Goal: Transaction & Acquisition: Purchase product/service

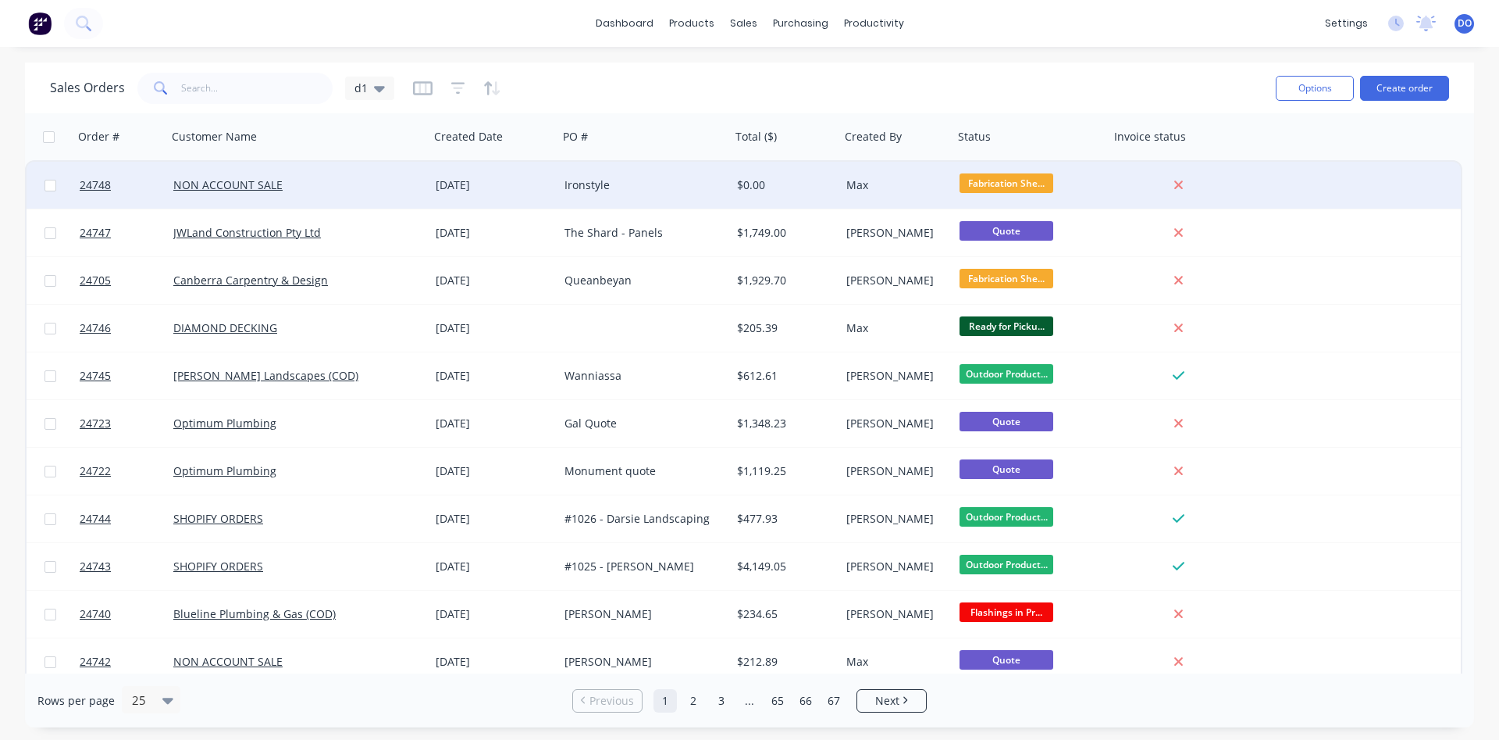
click at [312, 185] on div "NON ACCOUNT SALE" at bounding box center [291, 185] width 237 height 16
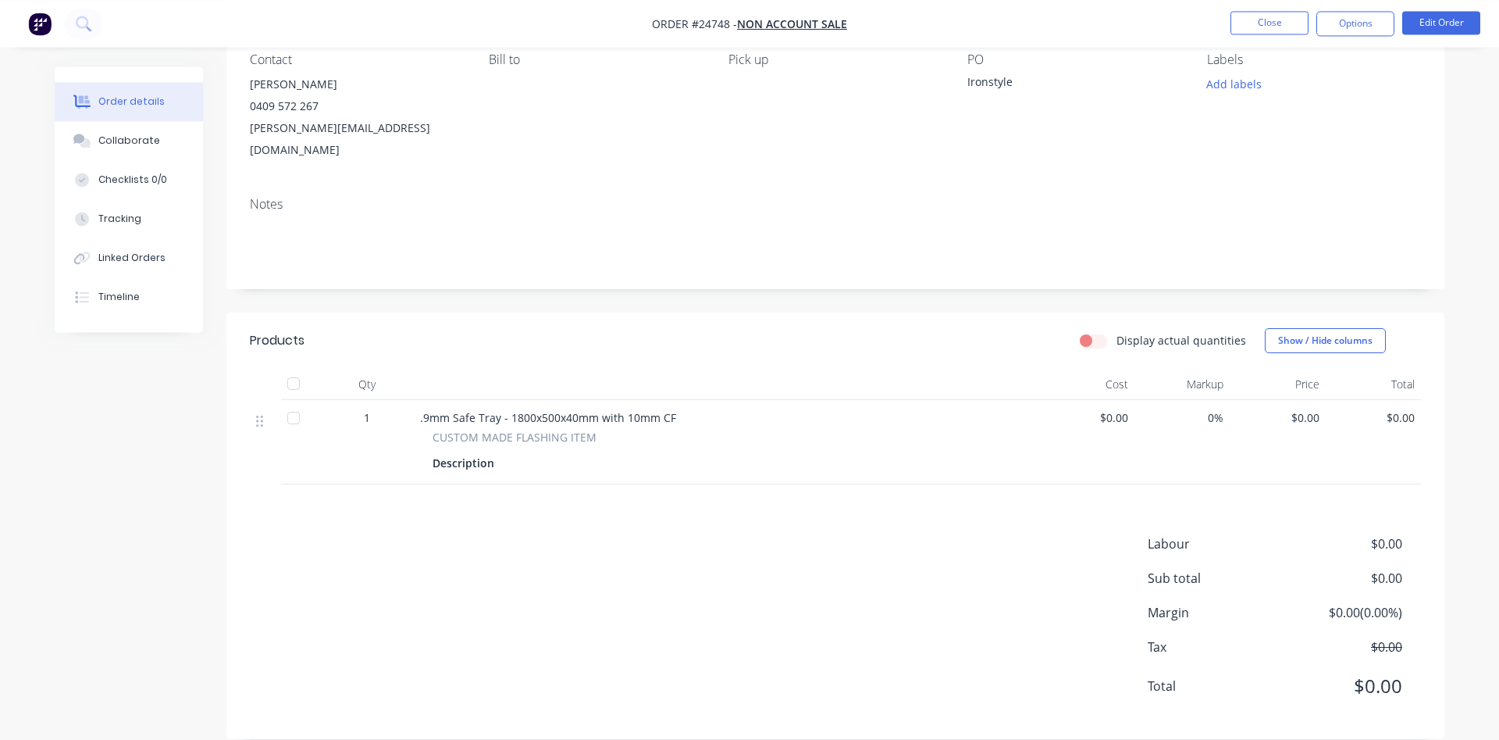
scroll to position [144, 0]
drag, startPoint x: 1128, startPoint y: 397, endPoint x: 1102, endPoint y: 393, distance: 26.1
click at [1102, 408] on span "$0.00" at bounding box center [1087, 416] width 84 height 16
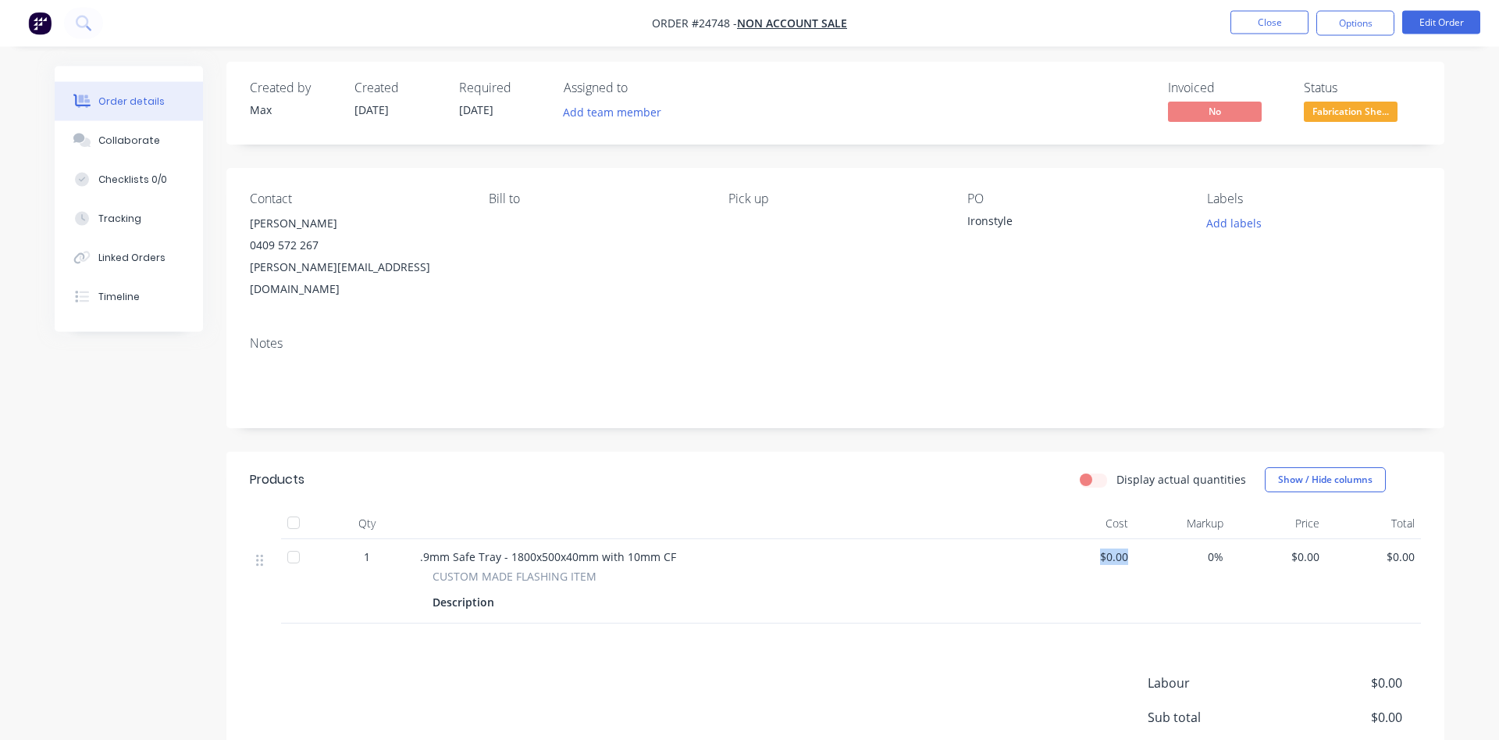
scroll to position [0, 0]
click at [1121, 553] on span "$0.00" at bounding box center [1087, 561] width 84 height 16
drag, startPoint x: 1125, startPoint y: 537, endPoint x: 1076, endPoint y: 529, distance: 49.8
click at [1076, 543] on div "$0.00" at bounding box center [1087, 585] width 96 height 84
click at [1120, 553] on span "$0.00" at bounding box center [1087, 561] width 84 height 16
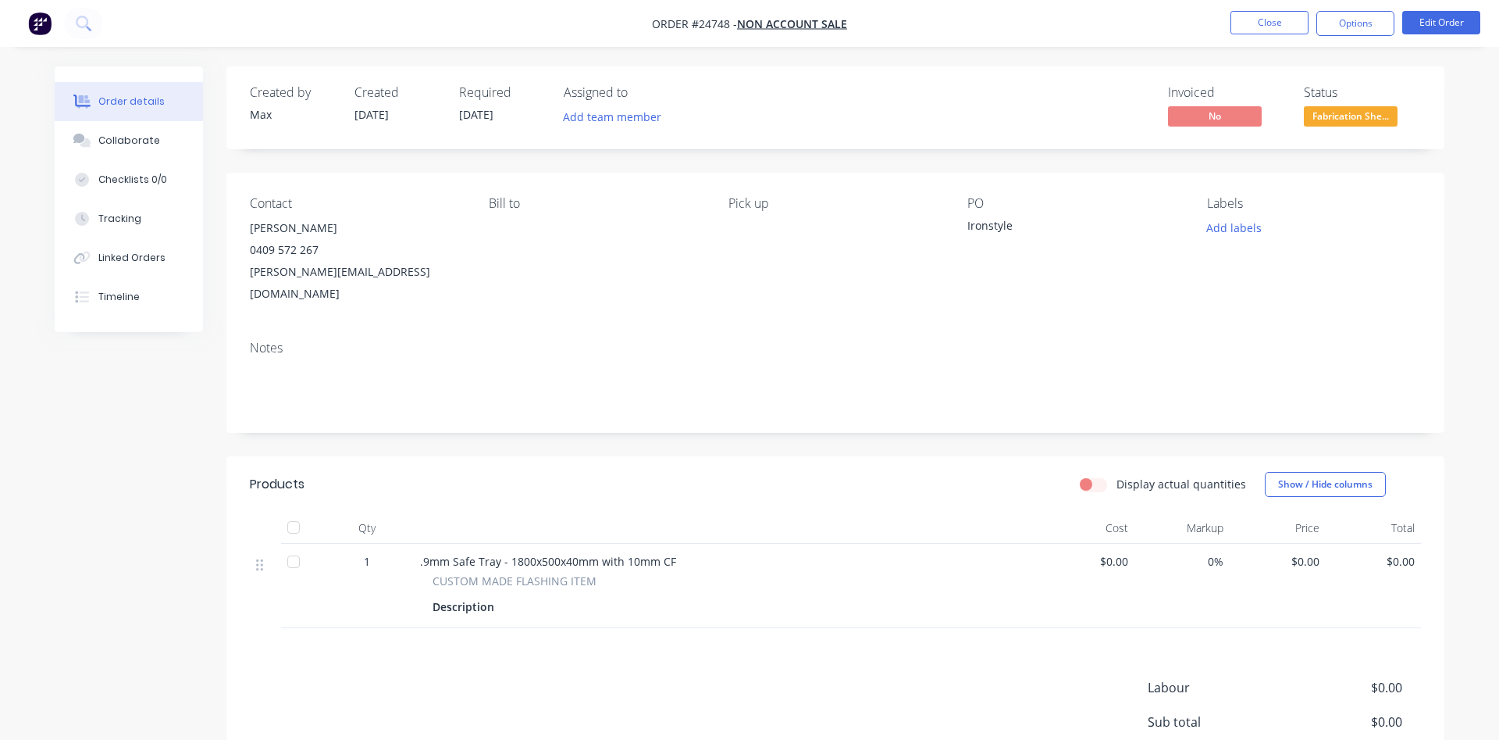
click at [1123, 553] on span "$0.00" at bounding box center [1087, 561] width 84 height 16
click at [1134, 543] on div "1 .9mm Safe Tray - 1800x500x40mm with 10mm CF CUSTOM MADE FLASHING ITEM Descrip…" at bounding box center [835, 585] width 1171 height 84
click at [1424, 32] on button "Edit Order" at bounding box center [1441, 22] width 78 height 23
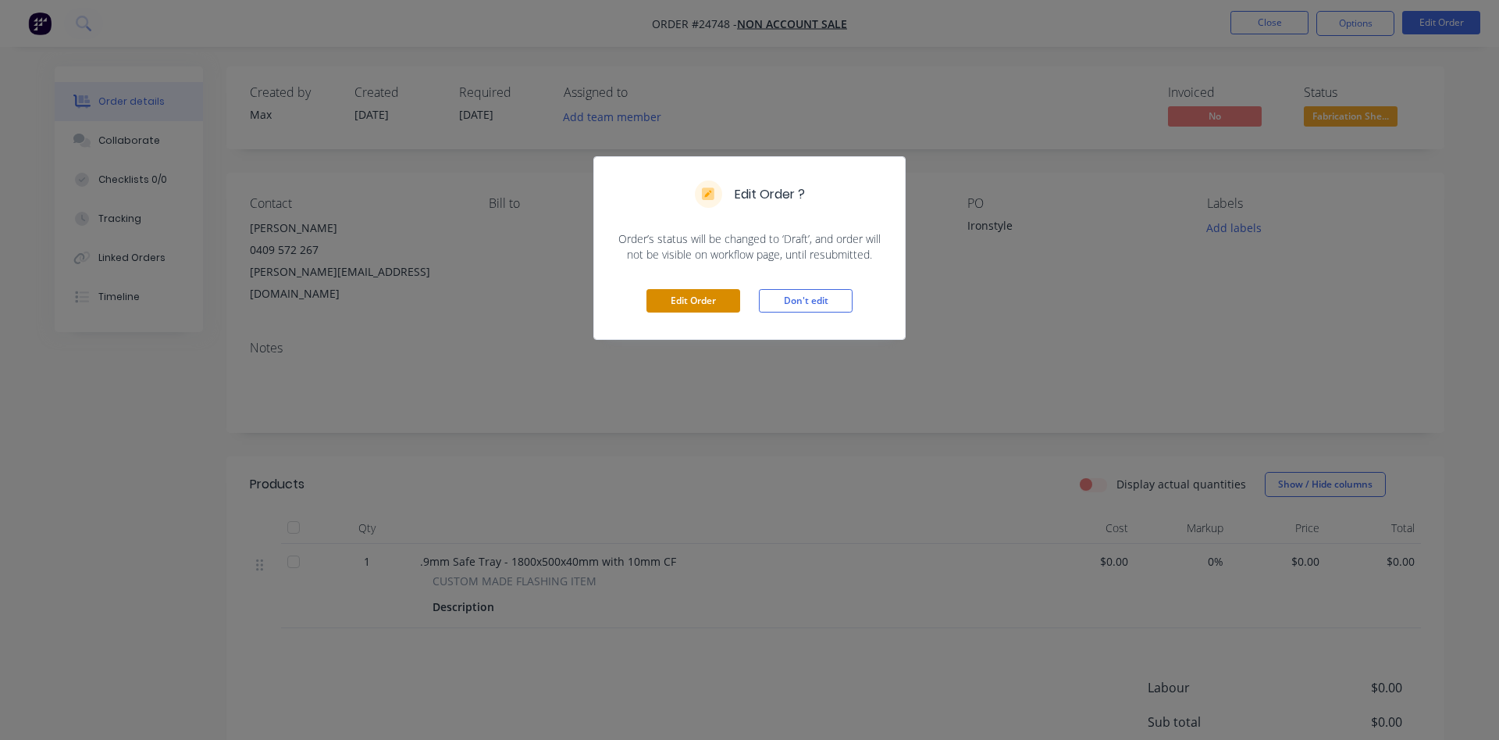
click at [721, 294] on button "Edit Order" at bounding box center [694, 300] width 94 height 23
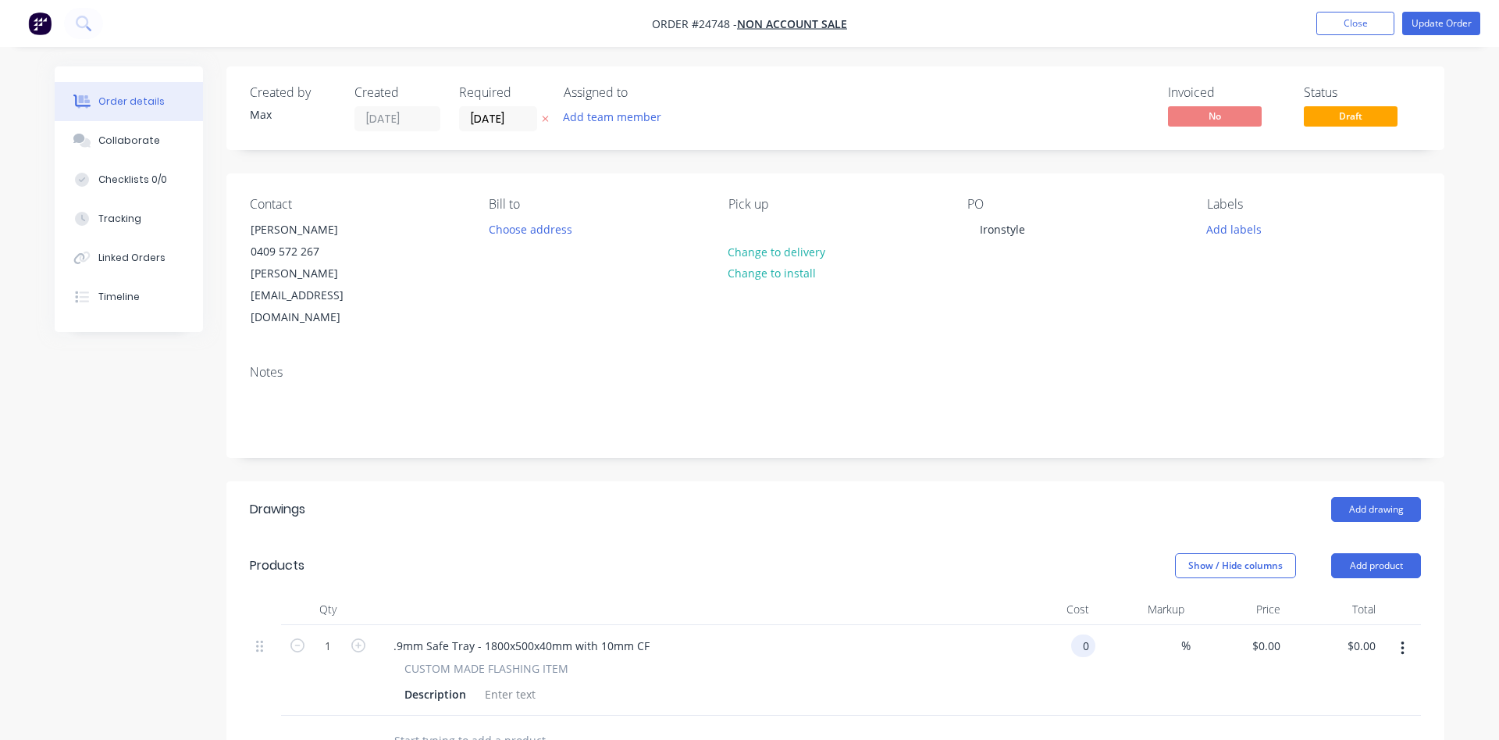
drag, startPoint x: 1089, startPoint y: 600, endPoint x: 1059, endPoint y: 599, distance: 29.7
click at [1078, 634] on input "0" at bounding box center [1087, 645] width 18 height 23
type input "$271.60"
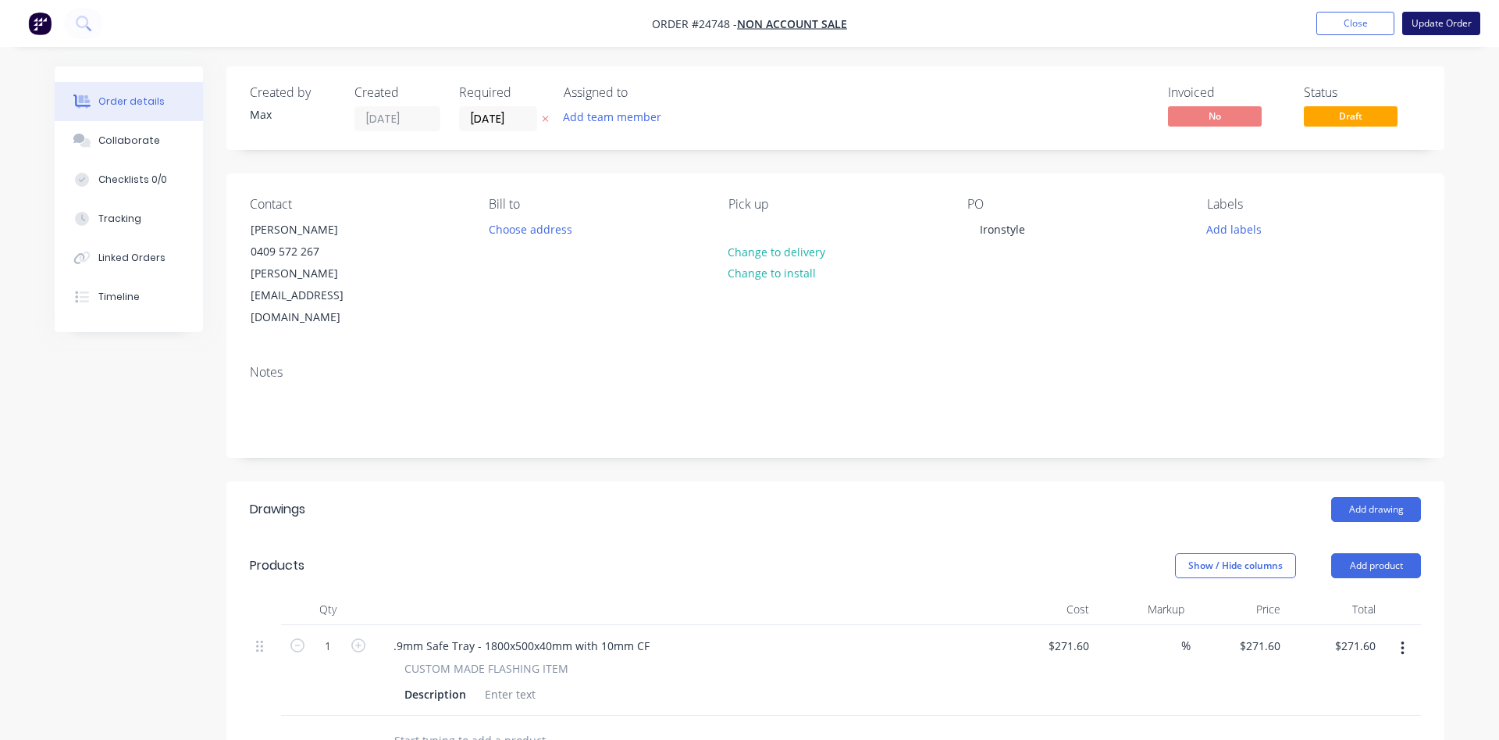
click at [1457, 23] on button "Update Order" at bounding box center [1441, 23] width 78 height 23
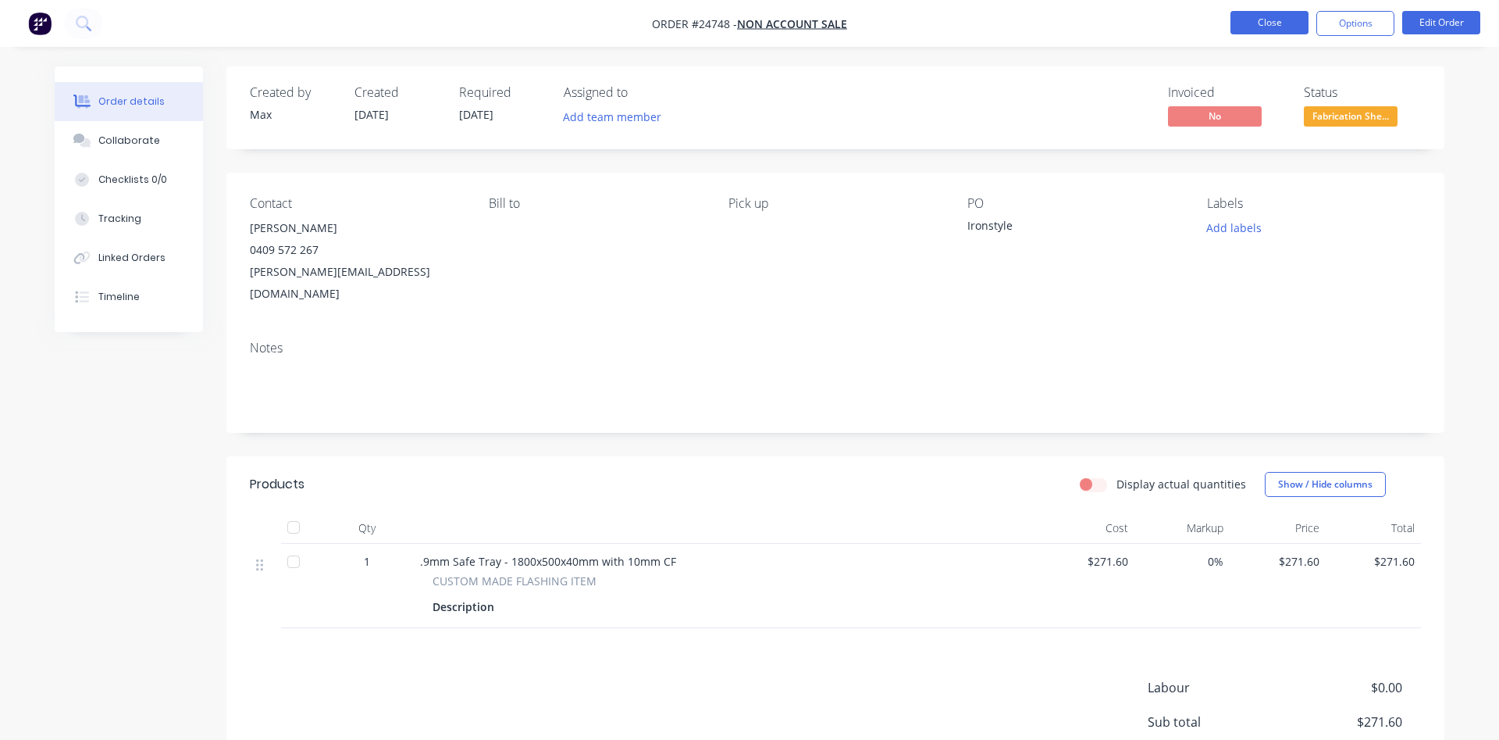
click at [1272, 18] on button "Close" at bounding box center [1270, 22] width 78 height 23
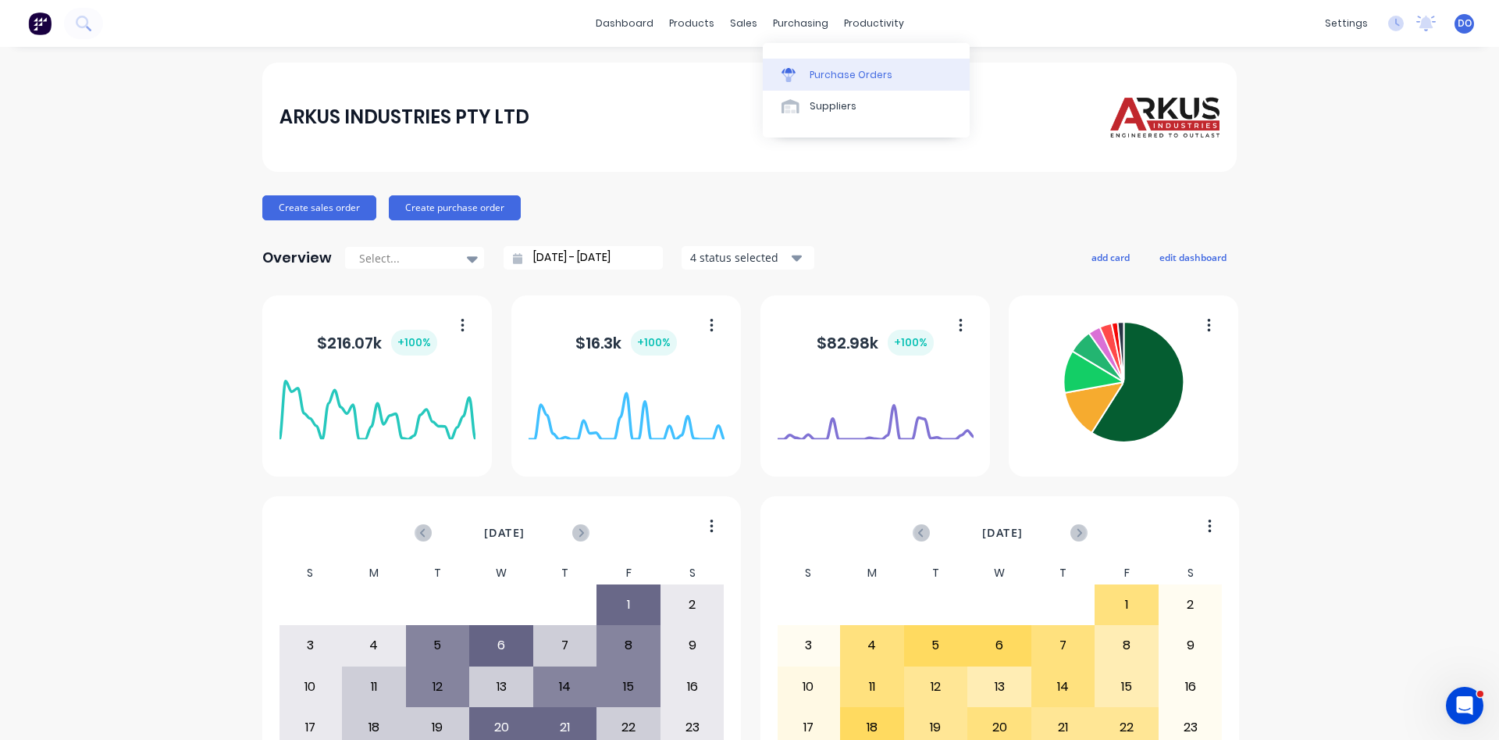
click at [835, 81] on div "Purchase Orders" at bounding box center [851, 75] width 83 height 14
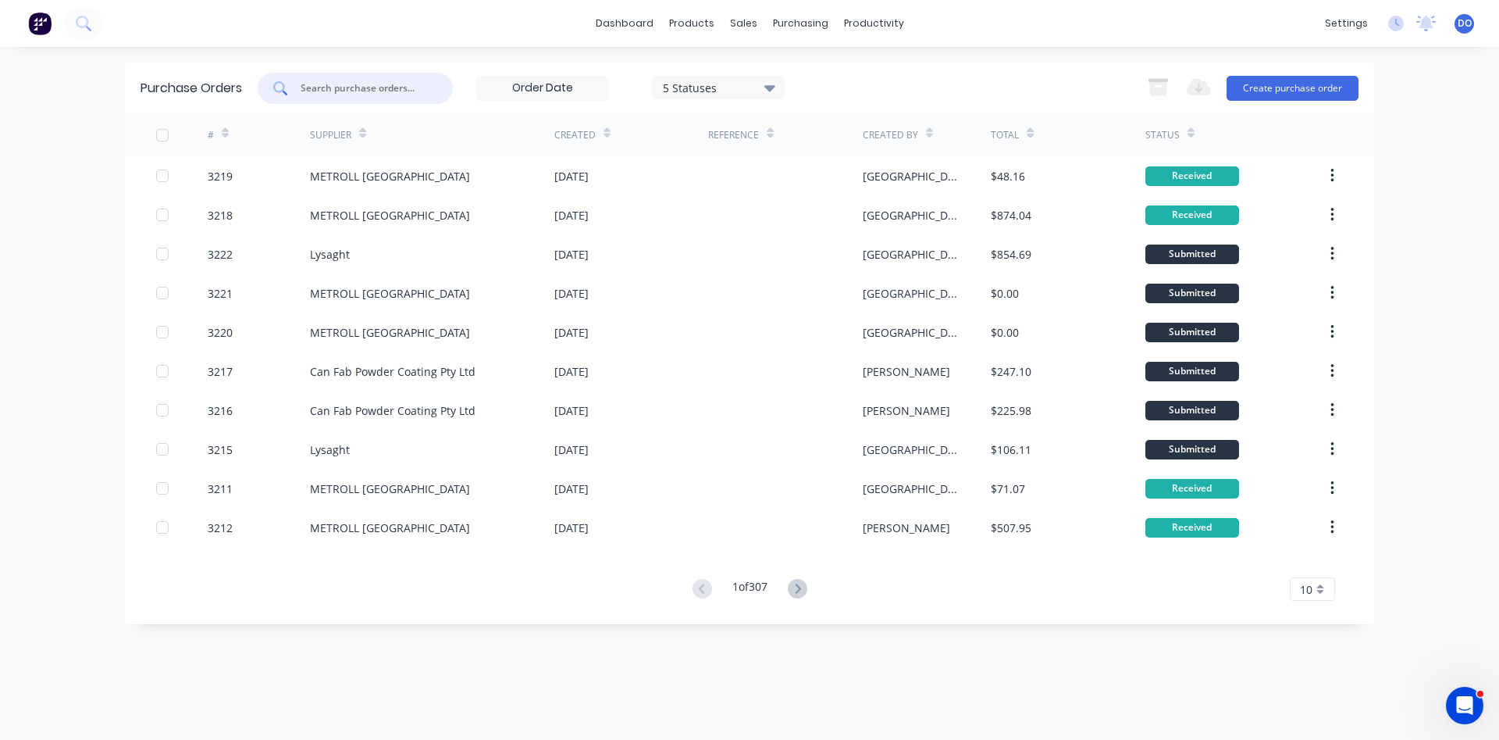
click at [394, 84] on input "text" at bounding box center [364, 88] width 130 height 16
click at [777, 60] on link "Sales Orders" at bounding box center [826, 74] width 207 height 31
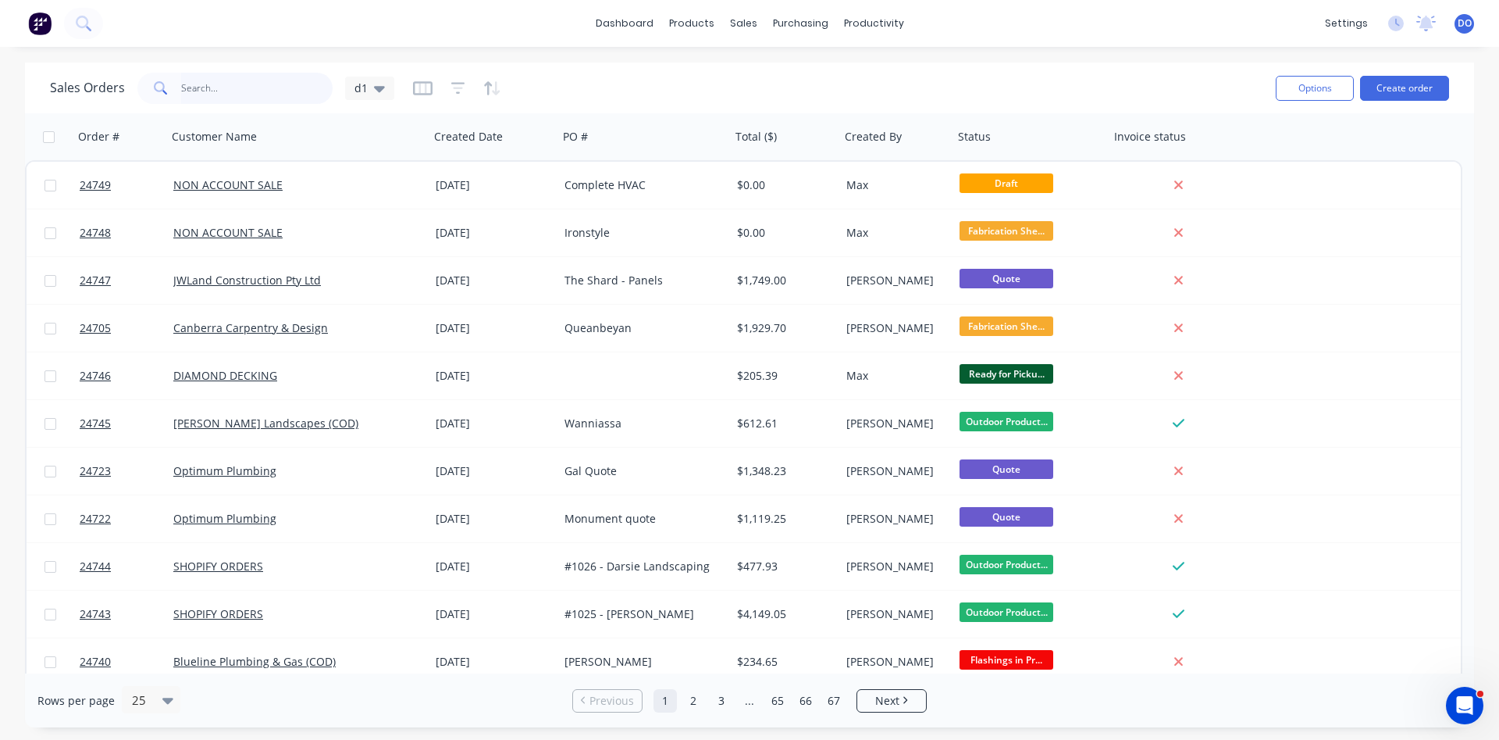
click at [233, 86] on input "text" at bounding box center [257, 88] width 152 height 31
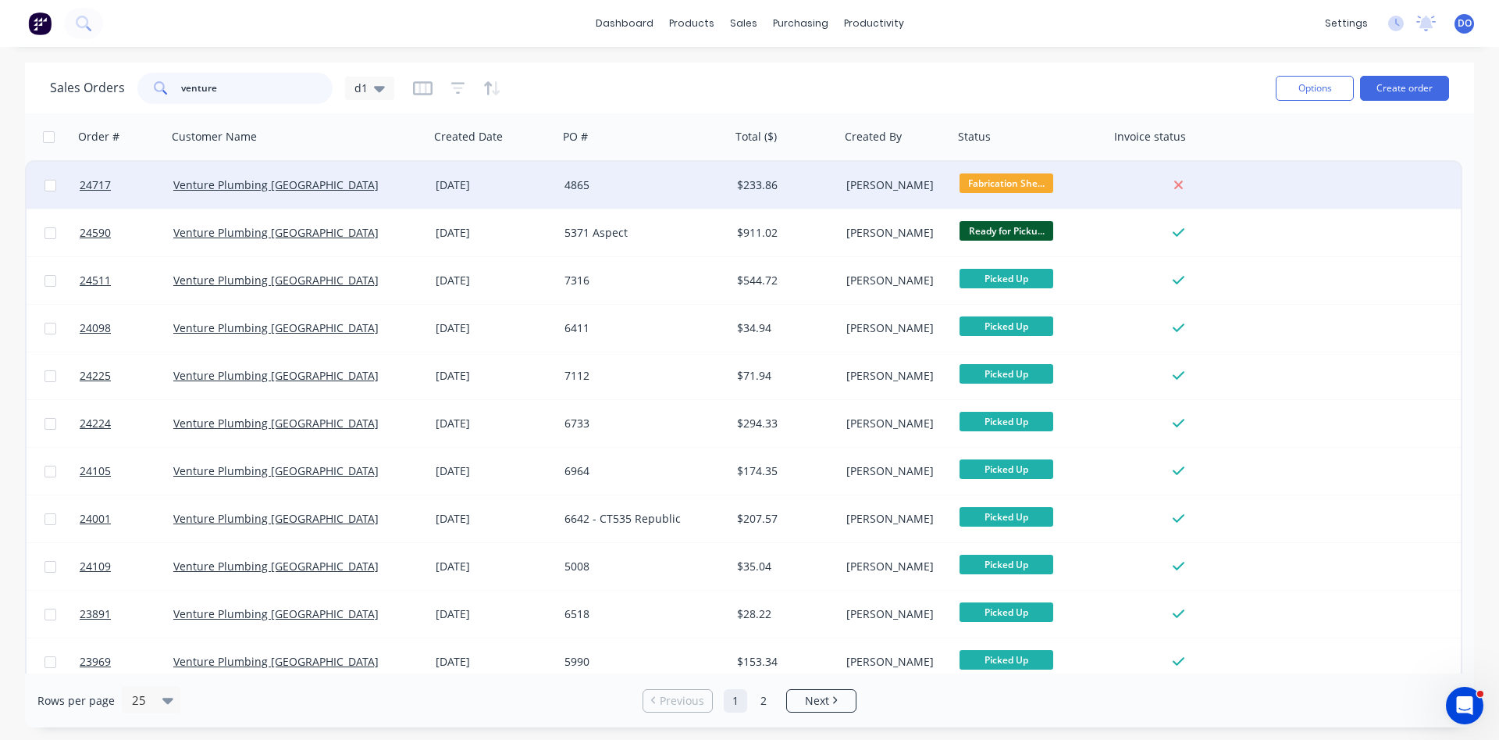
type input "venture"
click at [439, 185] on div "[DATE]" at bounding box center [494, 185] width 116 height 16
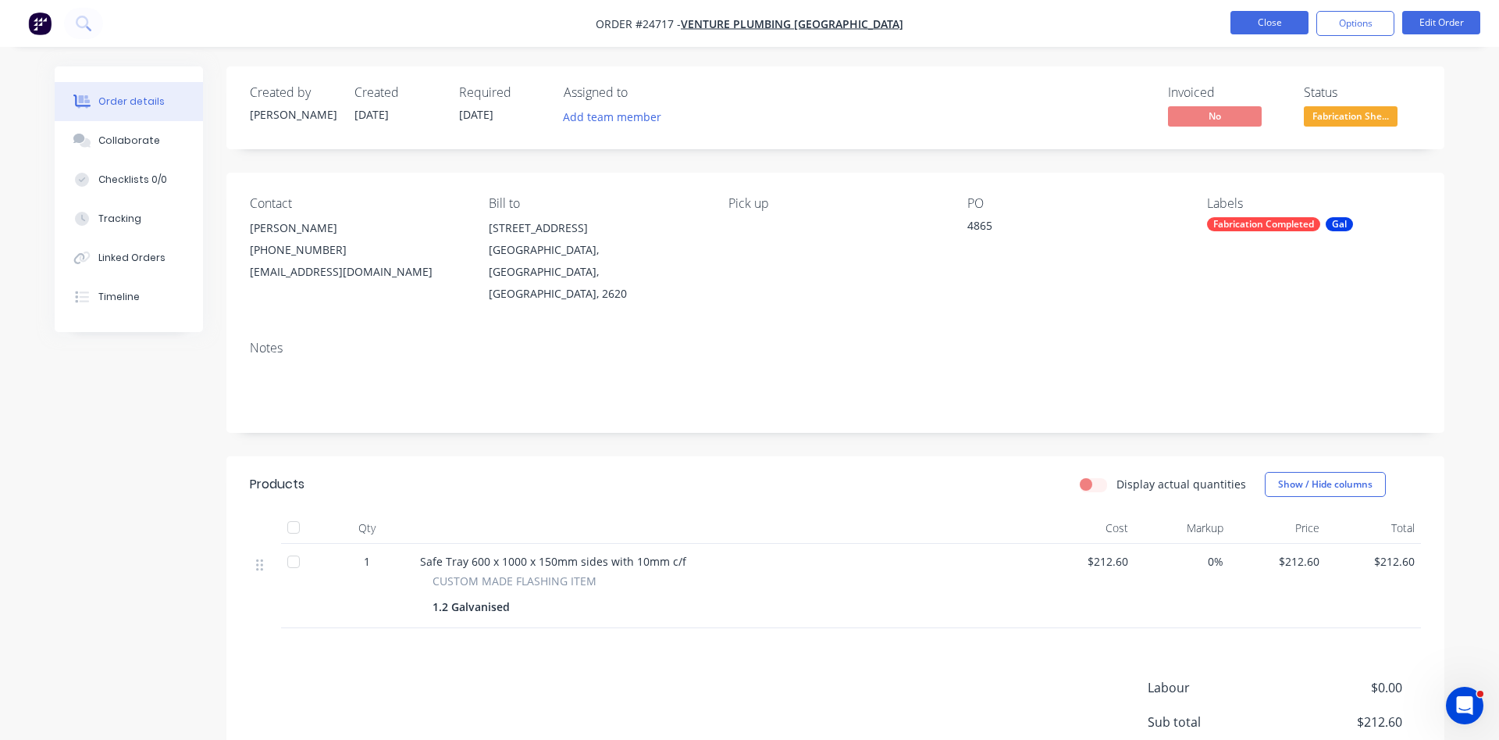
click at [1280, 16] on button "Close" at bounding box center [1270, 22] width 78 height 23
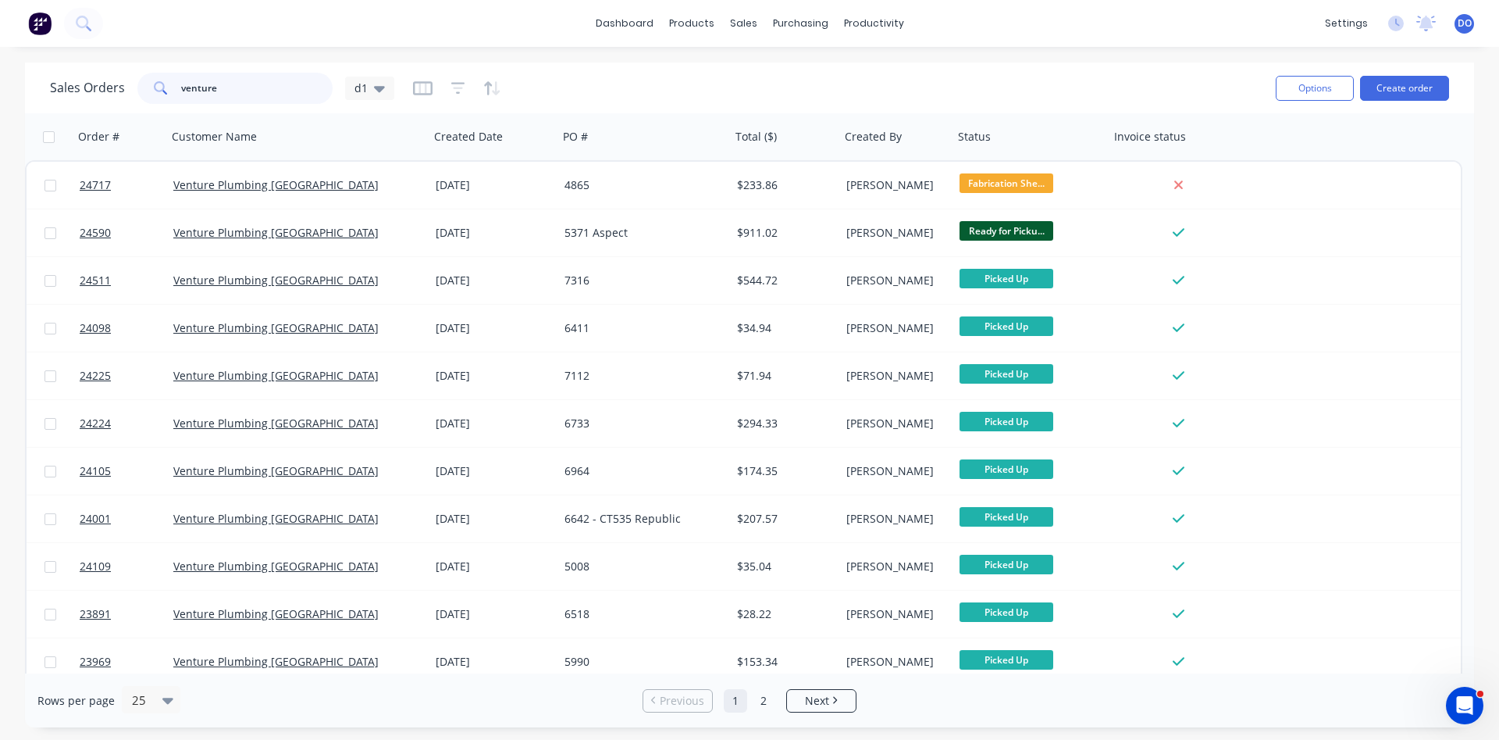
drag, startPoint x: 276, startPoint y: 96, endPoint x: 124, endPoint y: 82, distance: 152.1
click at [181, 82] on input "venture" at bounding box center [257, 88] width 152 height 31
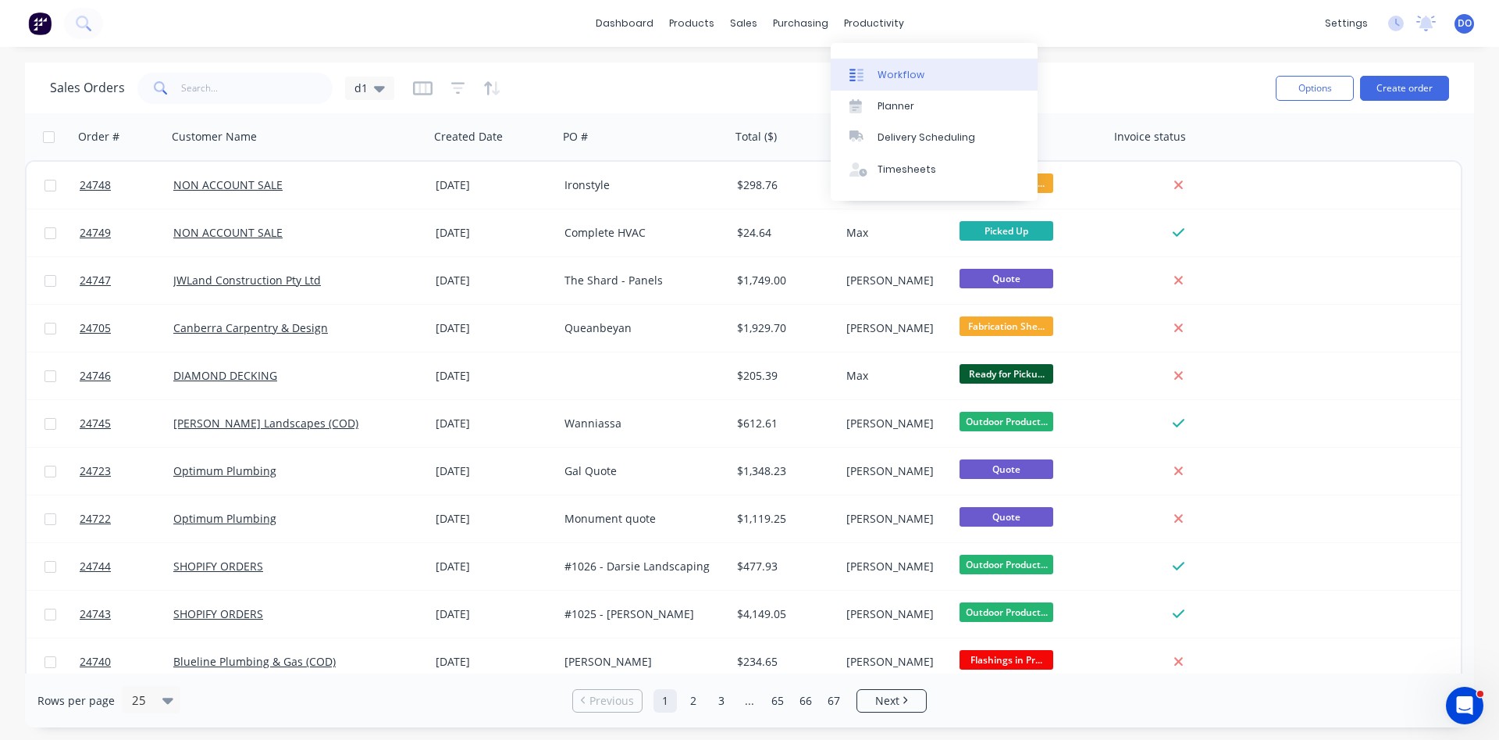
click at [907, 73] on div "Workflow" at bounding box center [901, 75] width 47 height 14
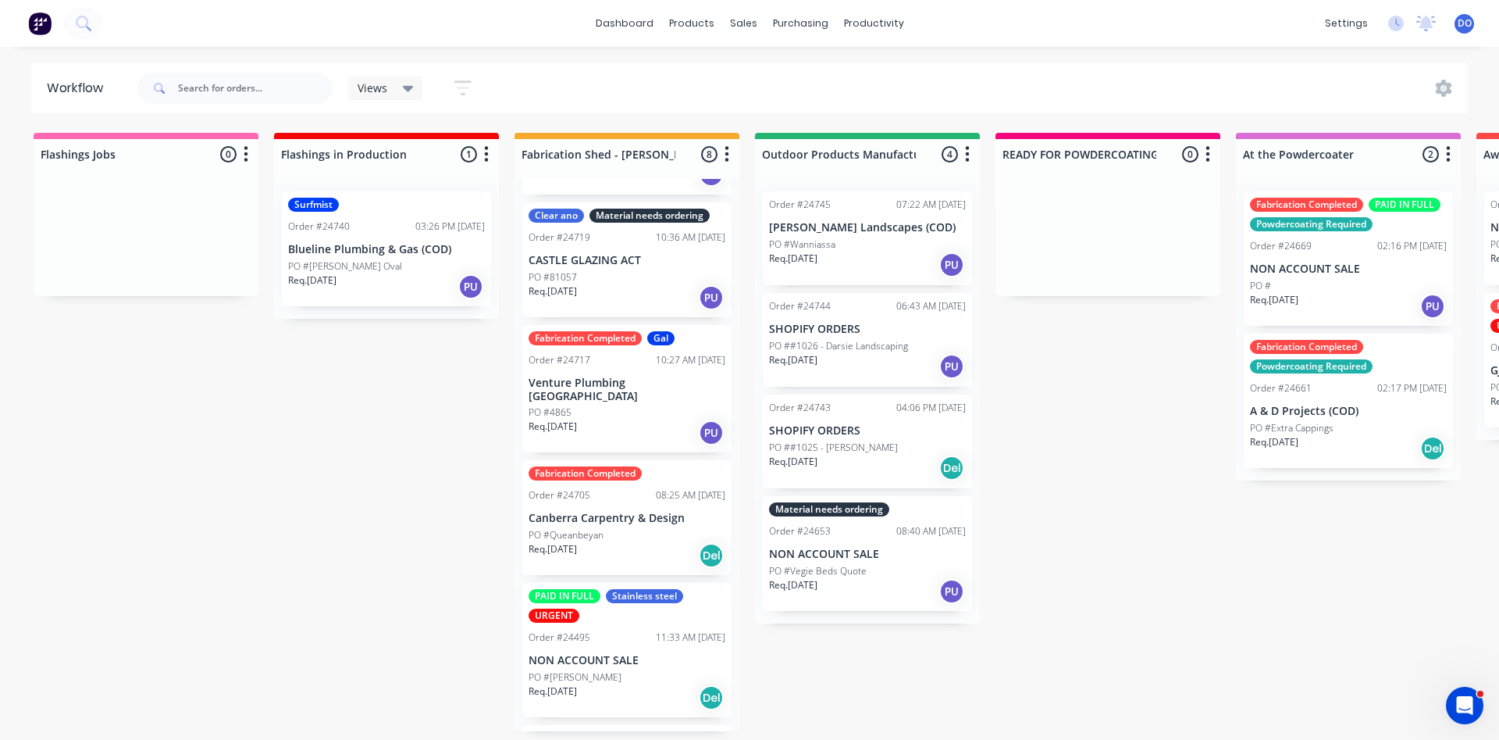
scroll to position [89, 0]
click at [633, 421] on div "Req. 25/08/25 PU" at bounding box center [627, 434] width 197 height 27
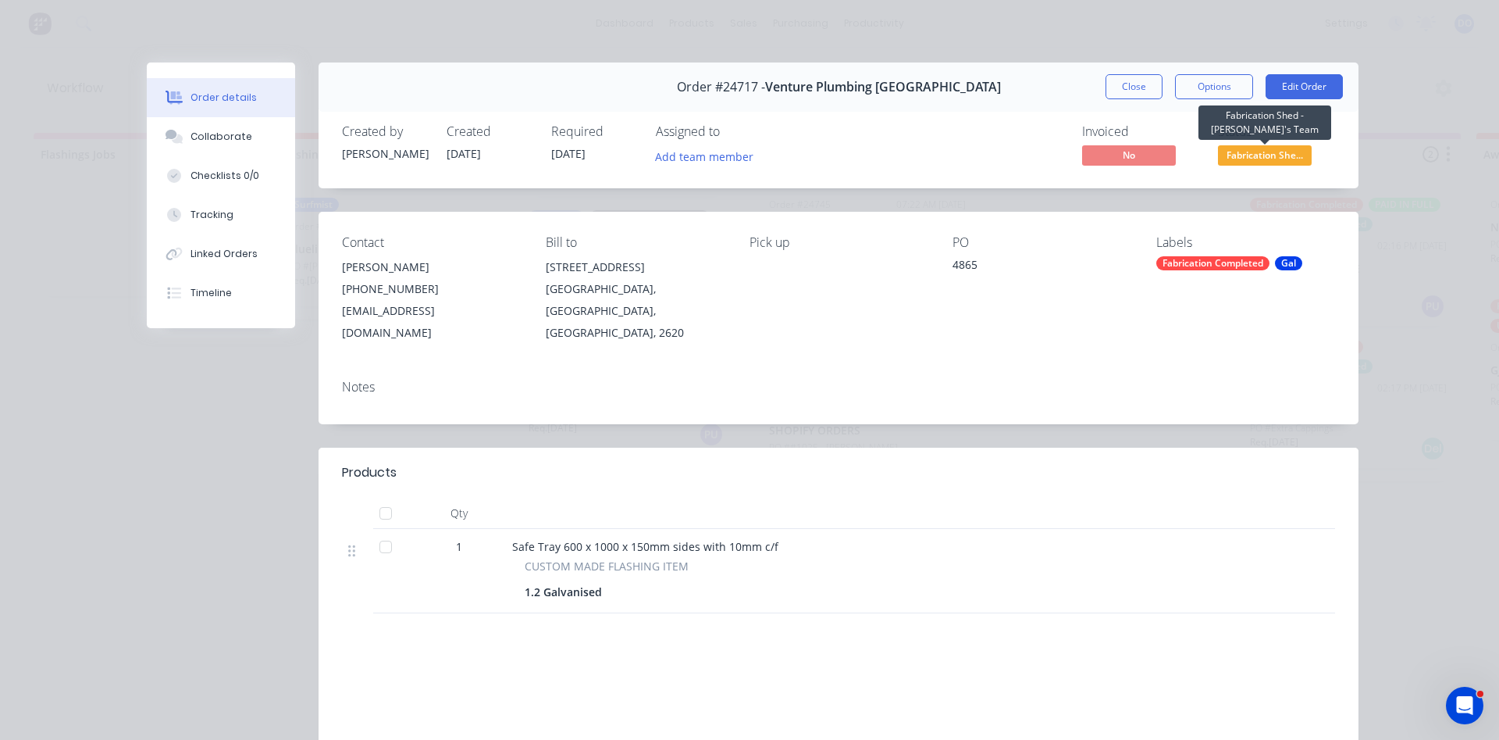
click at [1276, 149] on span "Fabrication She..." at bounding box center [1265, 155] width 94 height 20
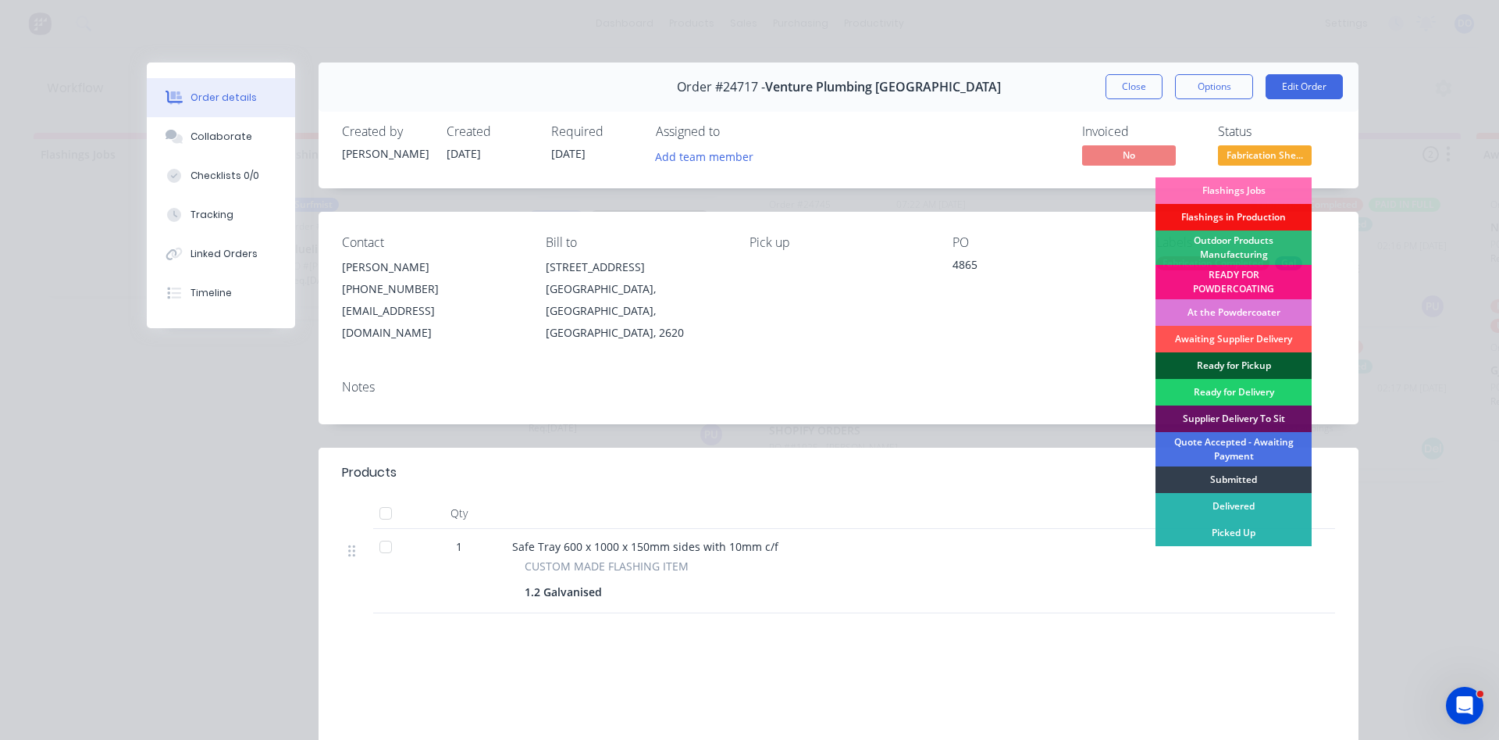
click at [1257, 365] on div "Ready for Pickup" at bounding box center [1234, 365] width 156 height 27
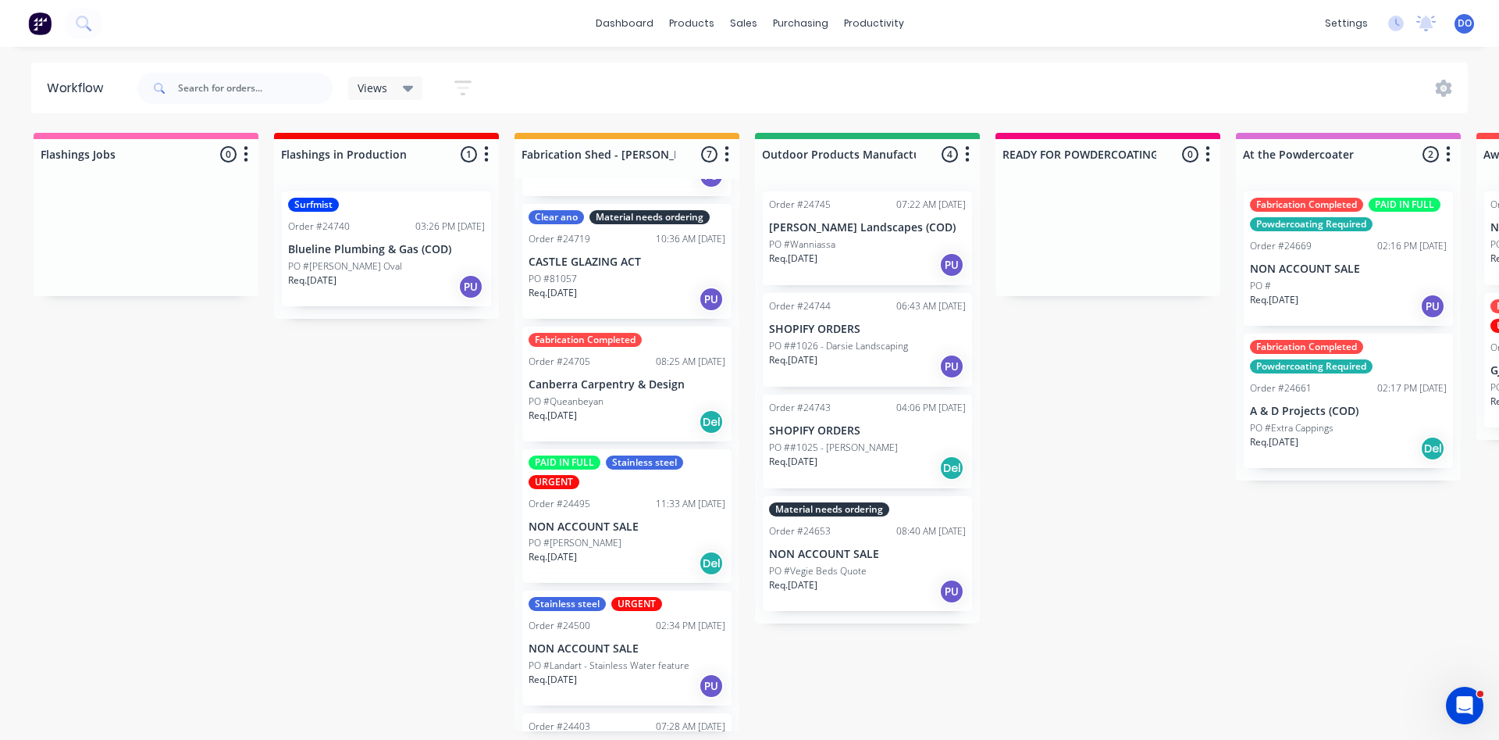
click at [639, 395] on div "PO #Queanbeyan" at bounding box center [627, 401] width 197 height 14
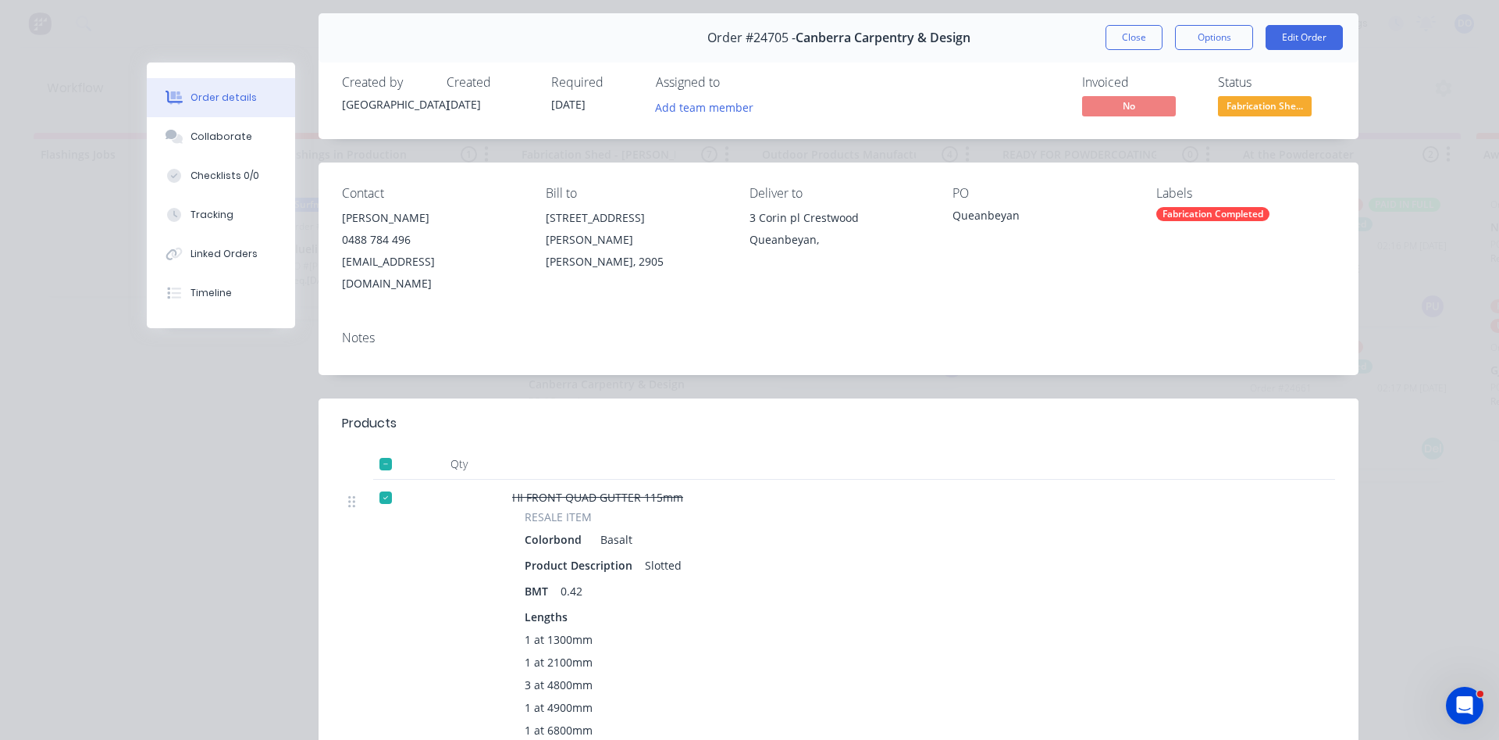
scroll to position [0, 0]
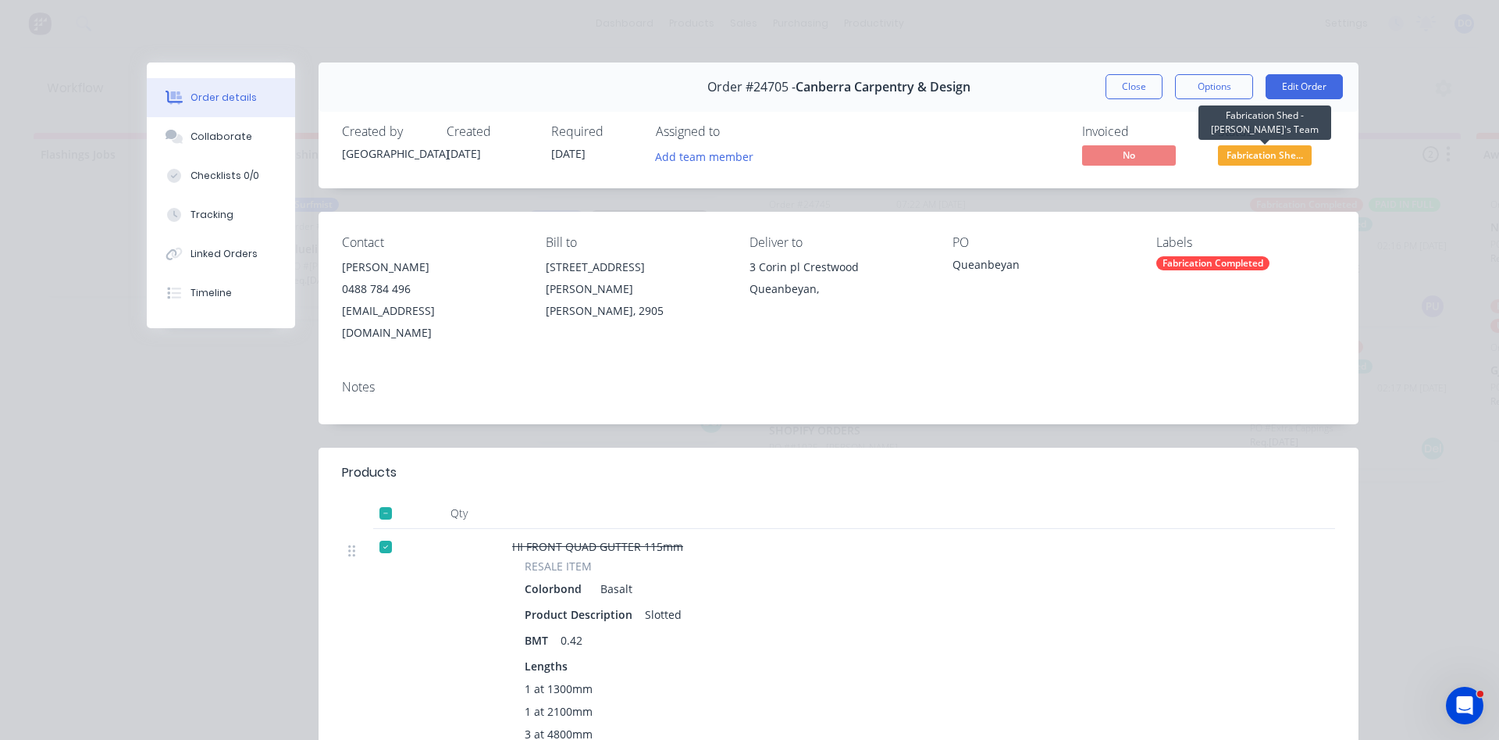
click at [1274, 158] on span "Fabrication She..." at bounding box center [1265, 155] width 94 height 20
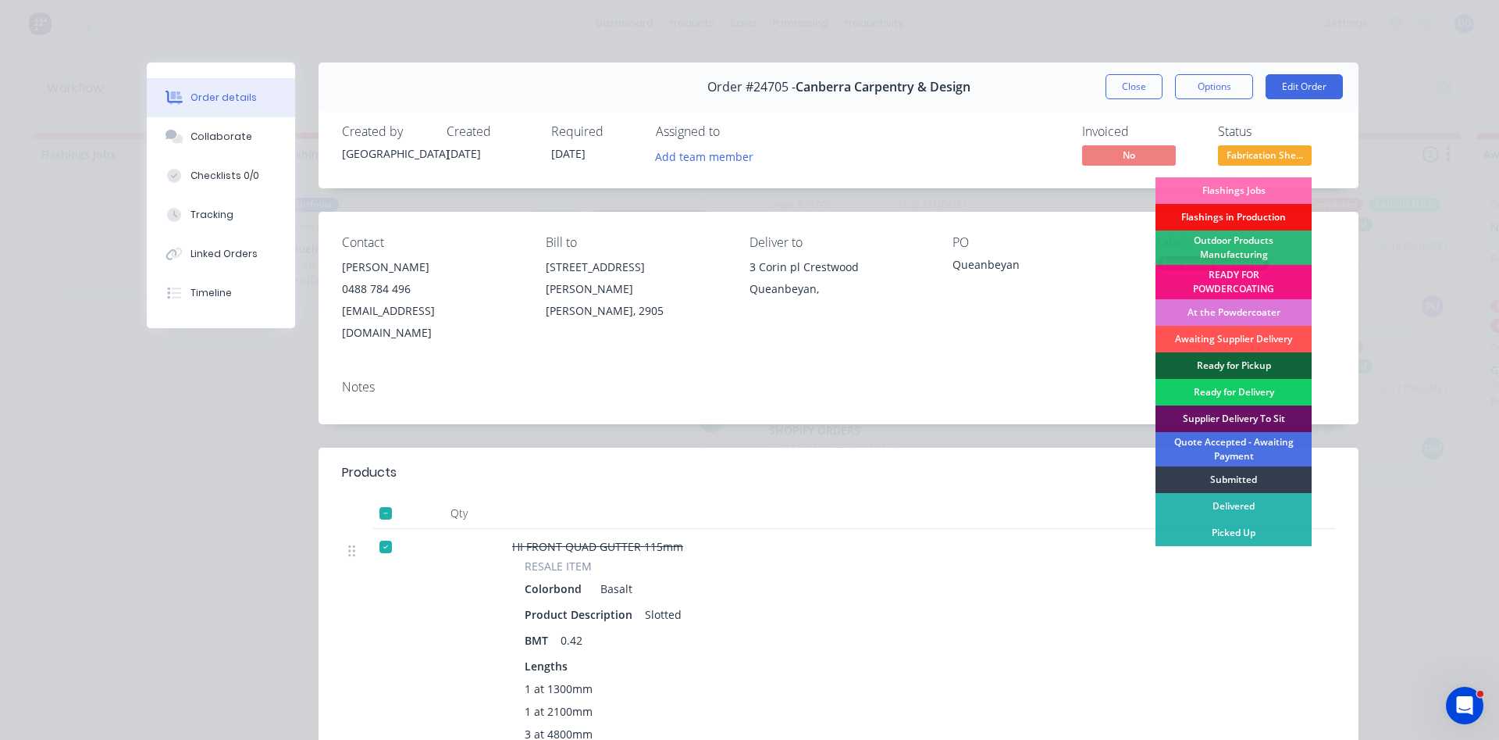
click at [1249, 390] on div "Ready for Delivery" at bounding box center [1234, 392] width 156 height 27
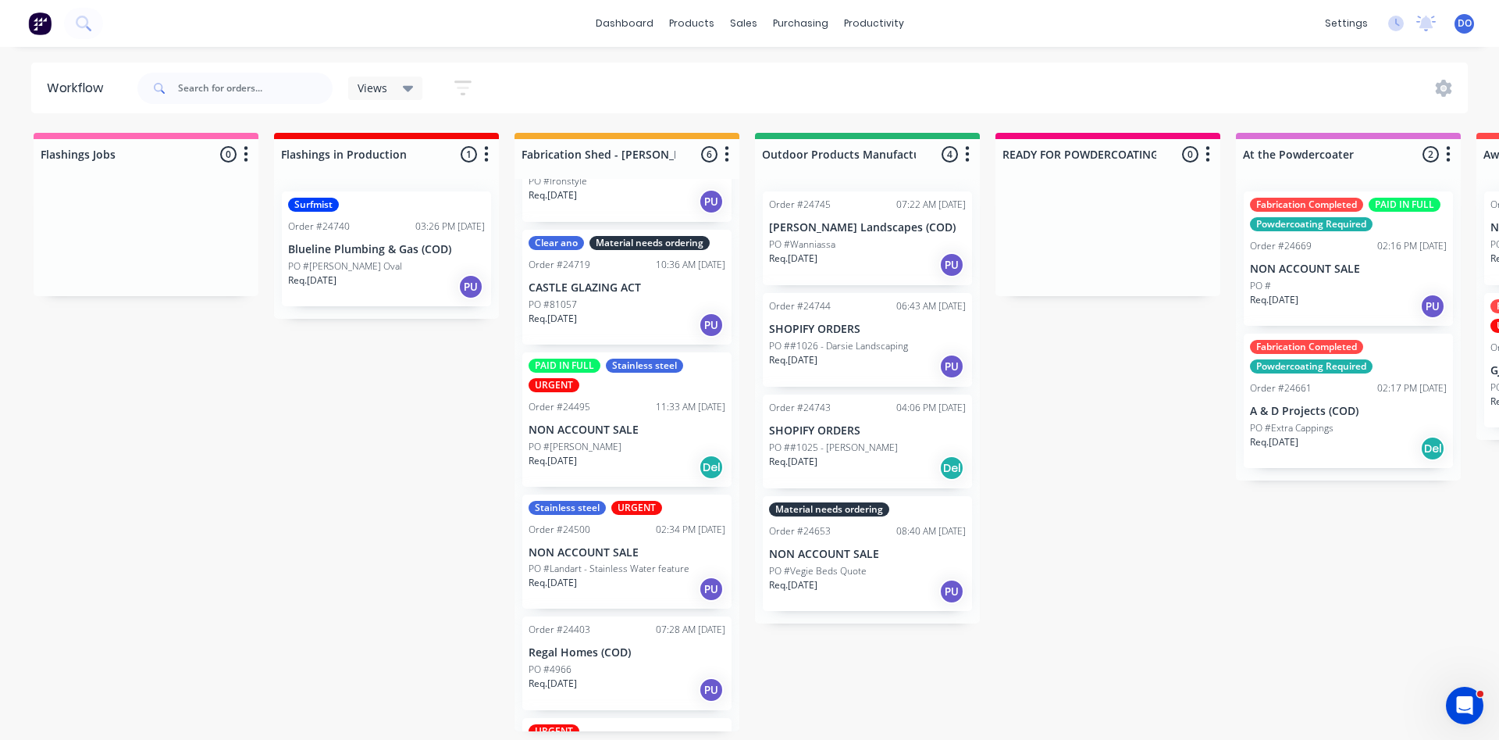
scroll to position [177, 0]
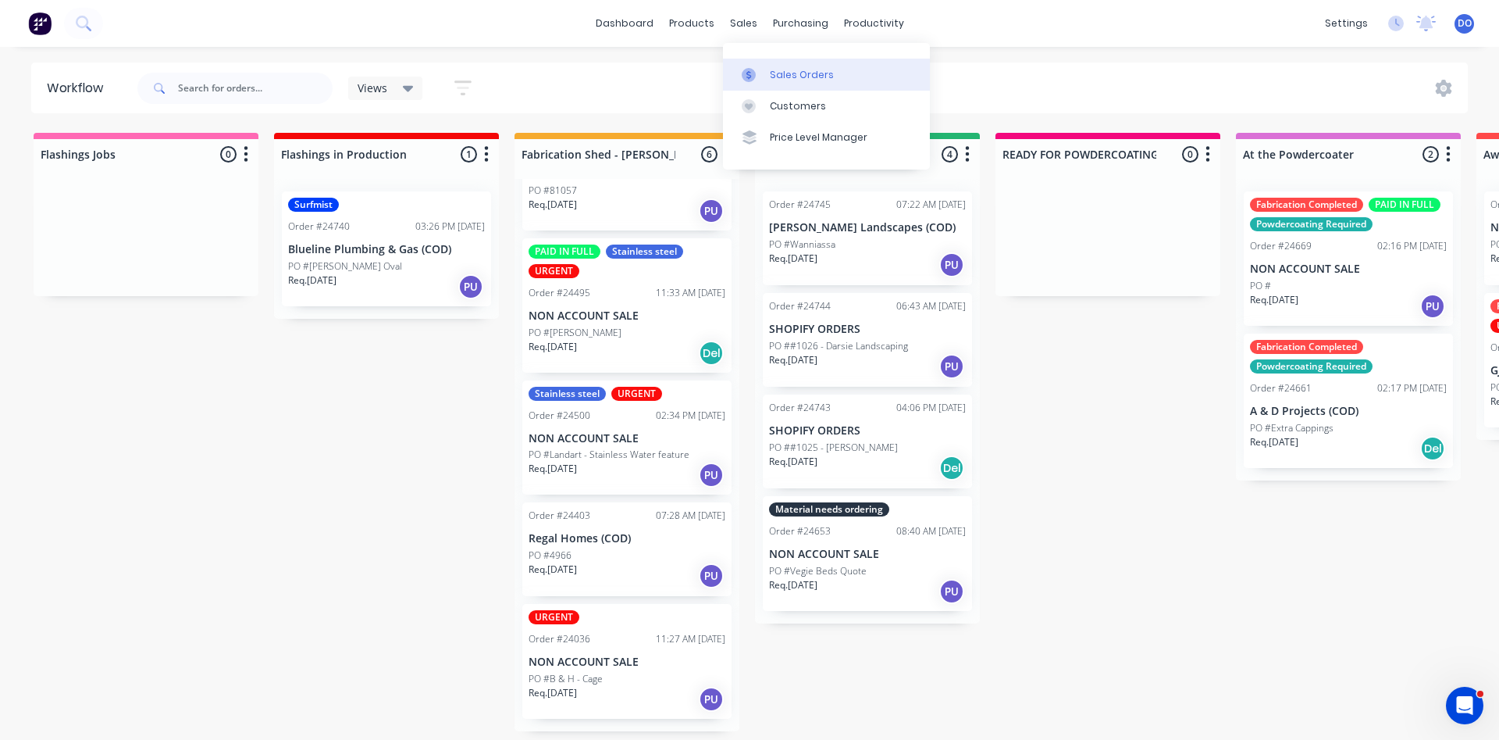
click at [772, 71] on div "Sales Orders" at bounding box center [802, 75] width 64 height 14
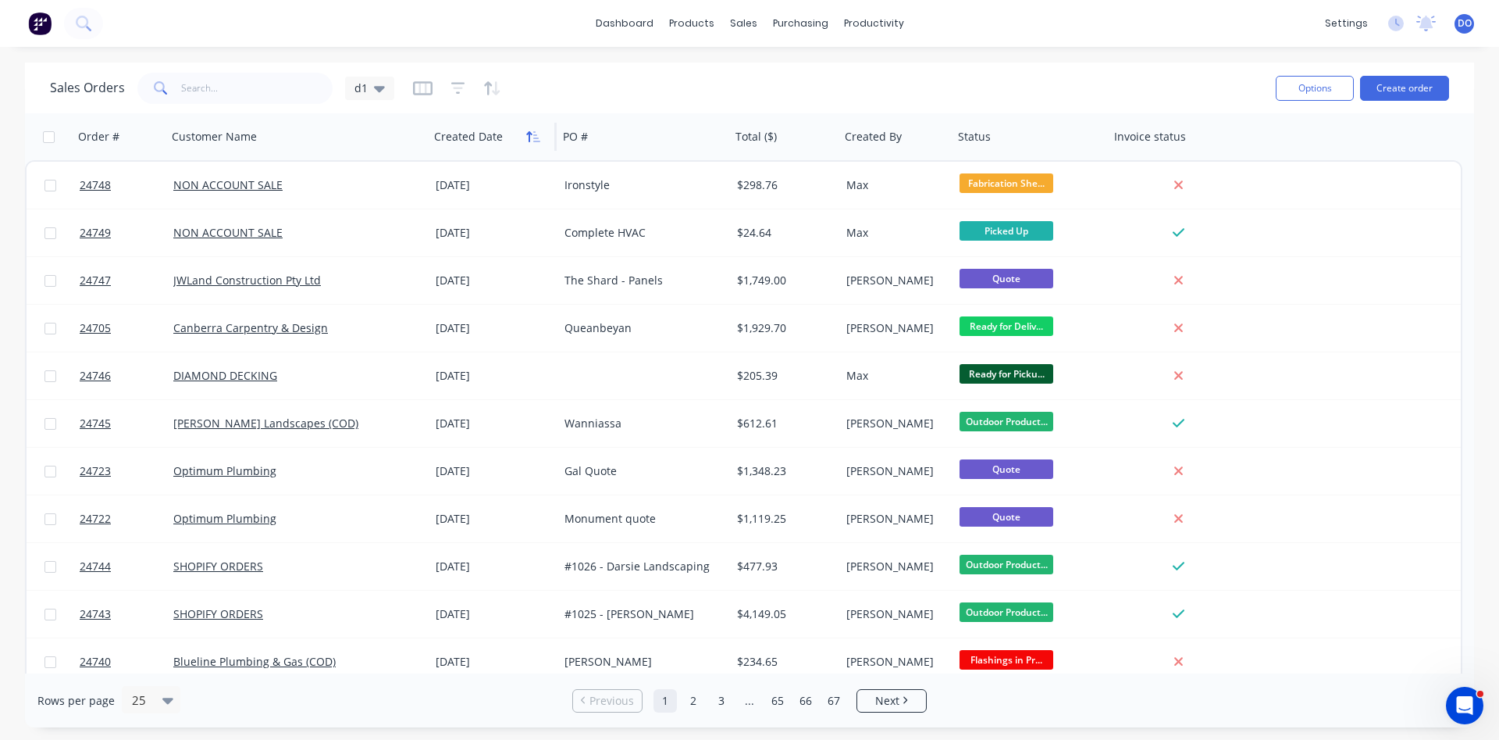
click at [526, 138] on icon "button" at bounding box center [533, 136] width 14 height 12
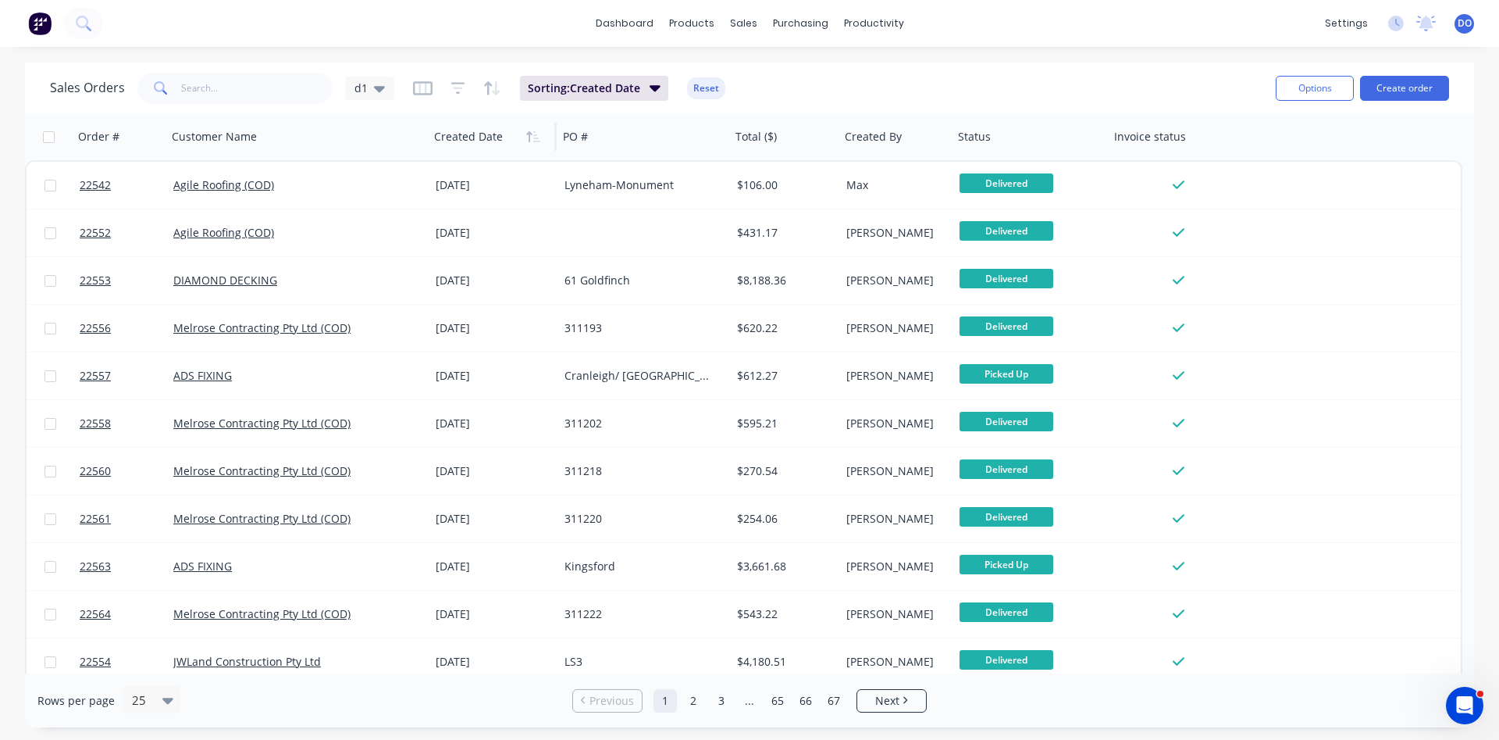
click at [526, 138] on icon "button" at bounding box center [533, 136] width 14 height 12
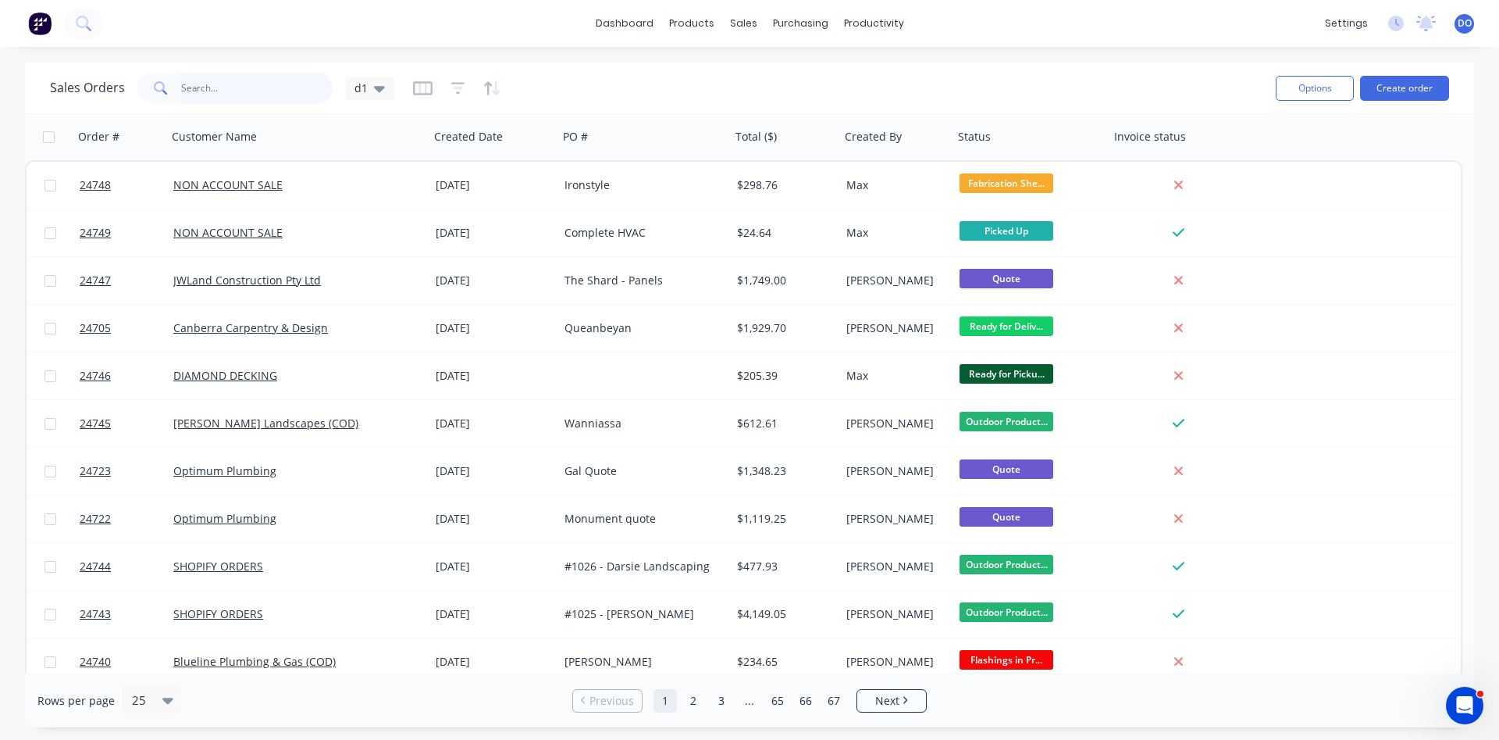
click at [196, 84] on input "text" at bounding box center [257, 88] width 152 height 31
click at [1400, 80] on button "Create order" at bounding box center [1404, 88] width 89 height 25
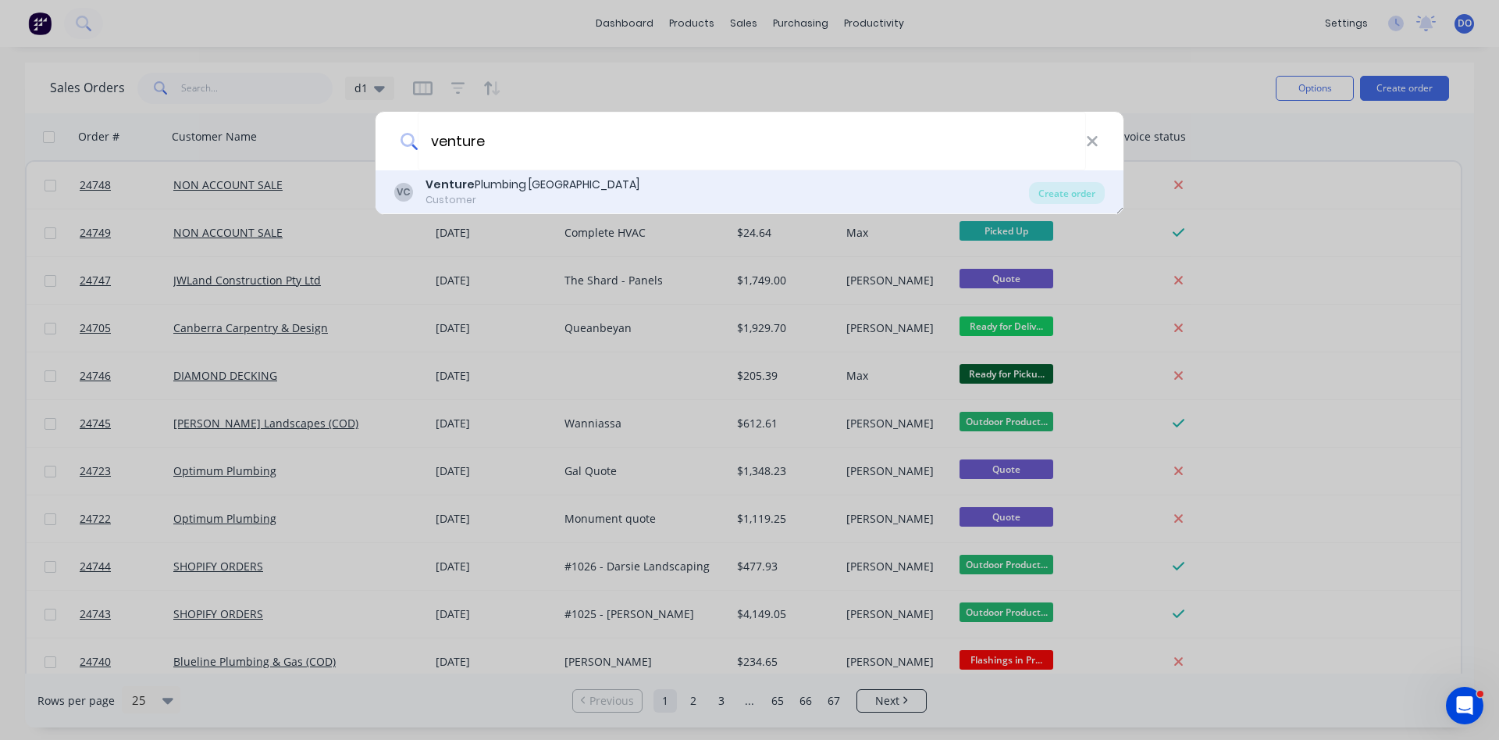
type input "venture"
click at [561, 184] on div "Venture Plumbing Canberra" at bounding box center [533, 184] width 214 height 16
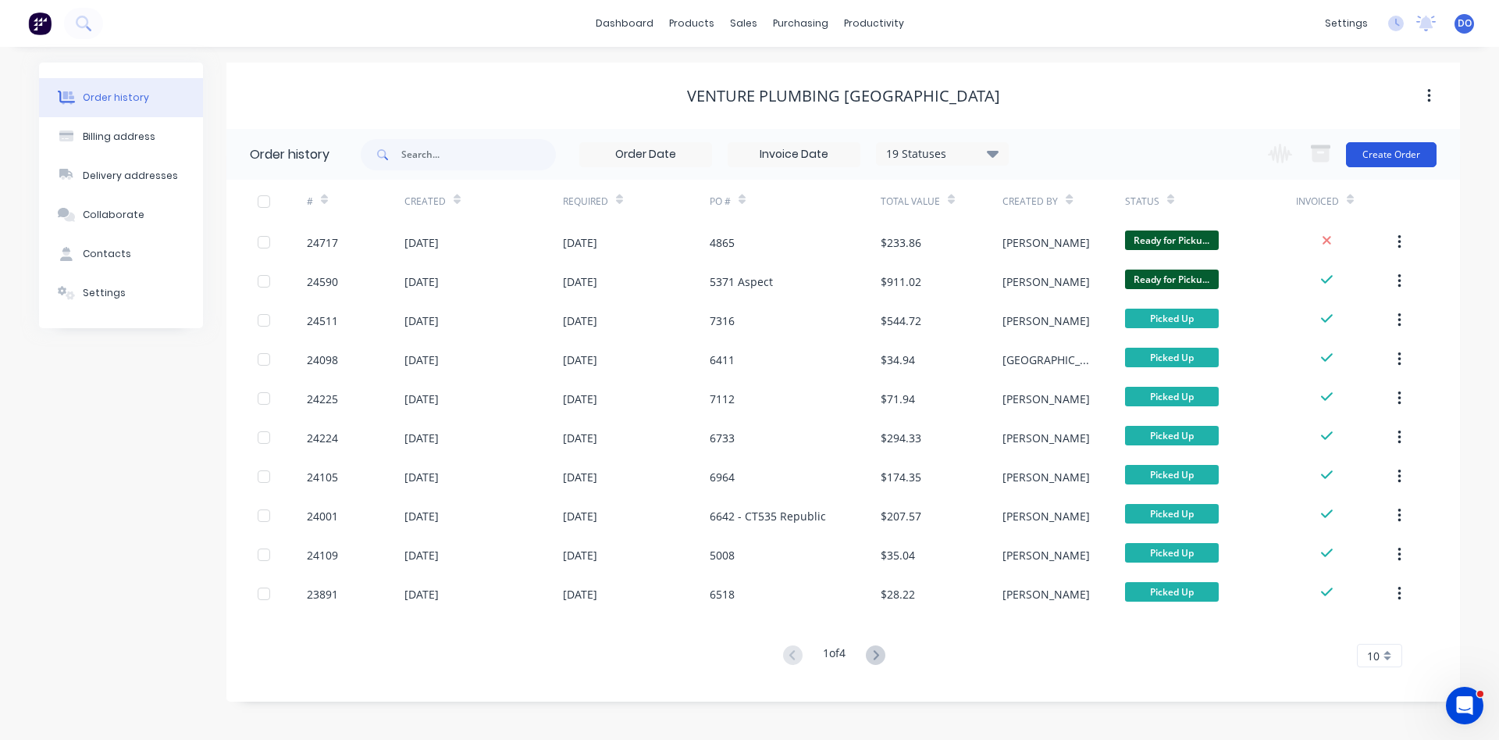
click at [1415, 157] on button "Create Order" at bounding box center [1391, 154] width 91 height 25
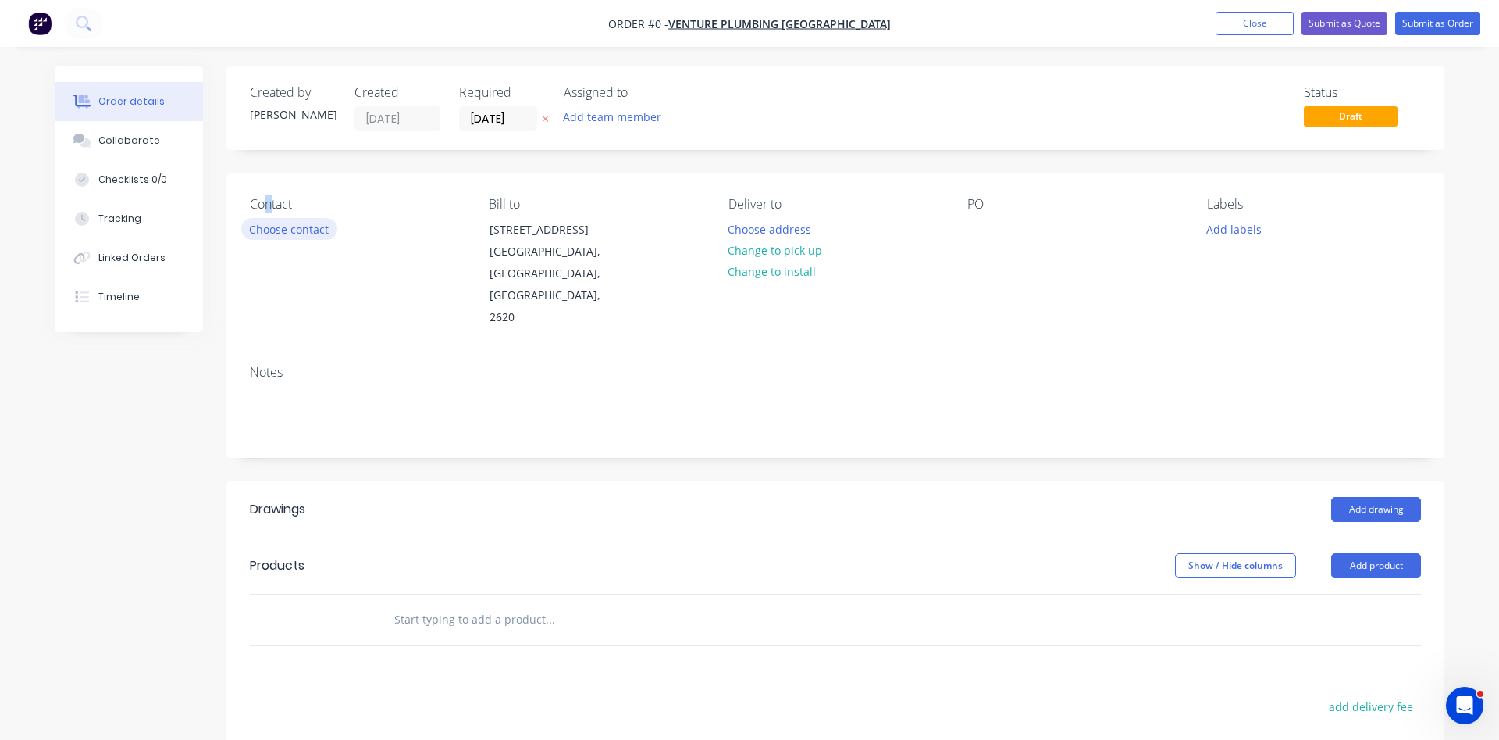
drag, startPoint x: 269, startPoint y: 242, endPoint x: 276, endPoint y: 237, distance: 8.4
click at [273, 239] on div "Contact Choose contact" at bounding box center [357, 263] width 214 height 132
click at [276, 237] on button "Choose contact" at bounding box center [289, 228] width 96 height 21
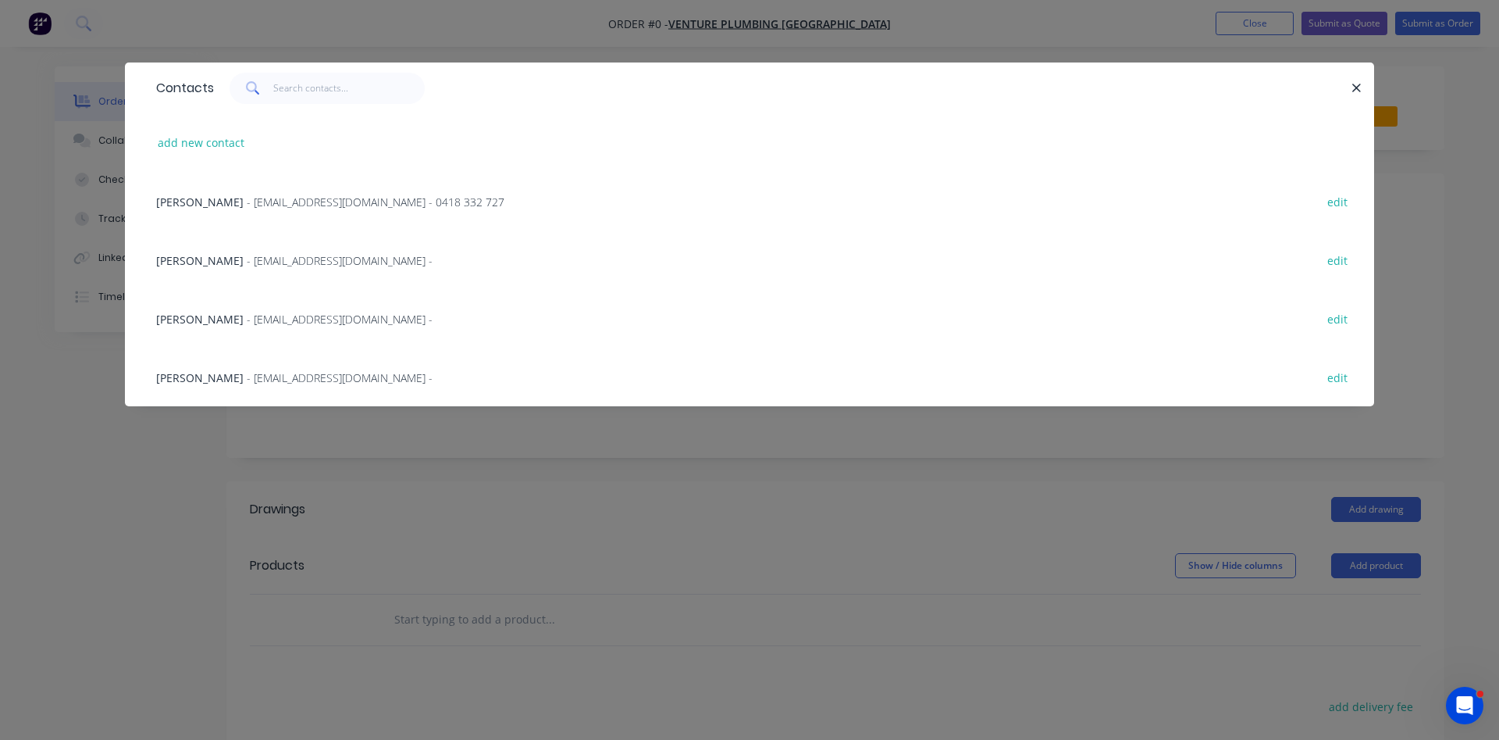
click at [249, 258] on span "- office@venturecbr.com.au -" at bounding box center [340, 260] width 186 height 15
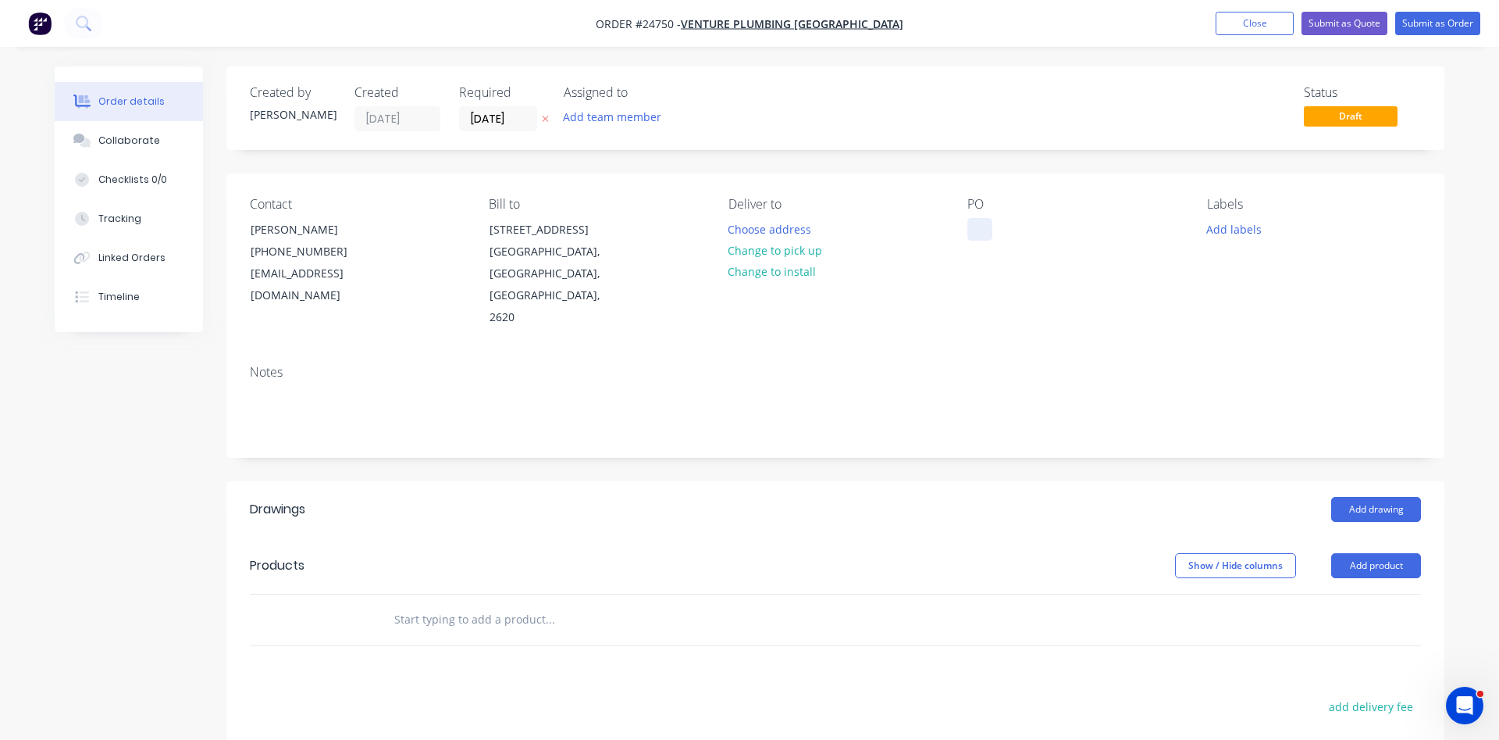
click at [985, 229] on div at bounding box center [980, 229] width 25 height 23
click at [742, 247] on button "Change to pick up" at bounding box center [775, 250] width 111 height 21
click at [1377, 553] on button "Add product" at bounding box center [1376, 565] width 90 height 25
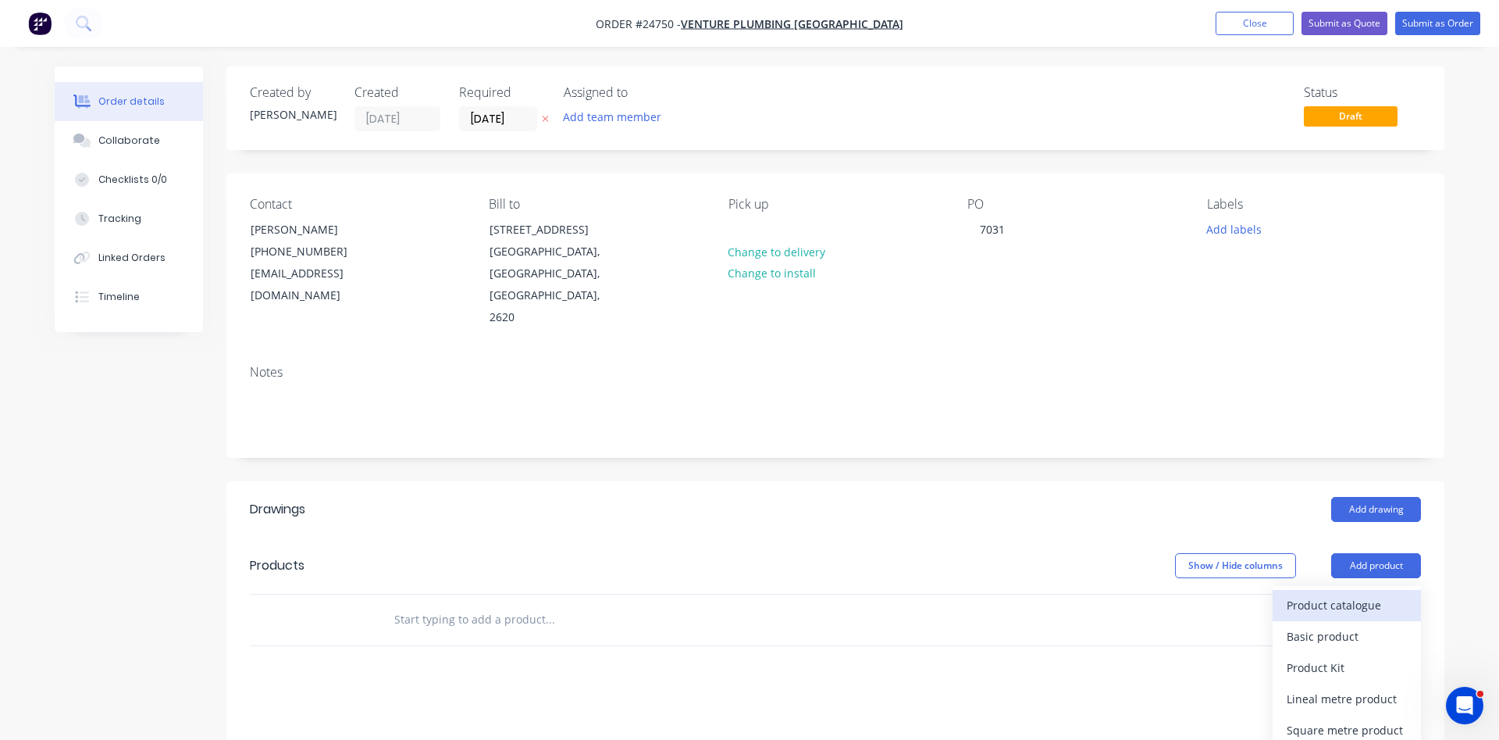
click at [1343, 593] on div "Product catalogue" at bounding box center [1347, 604] width 120 height 23
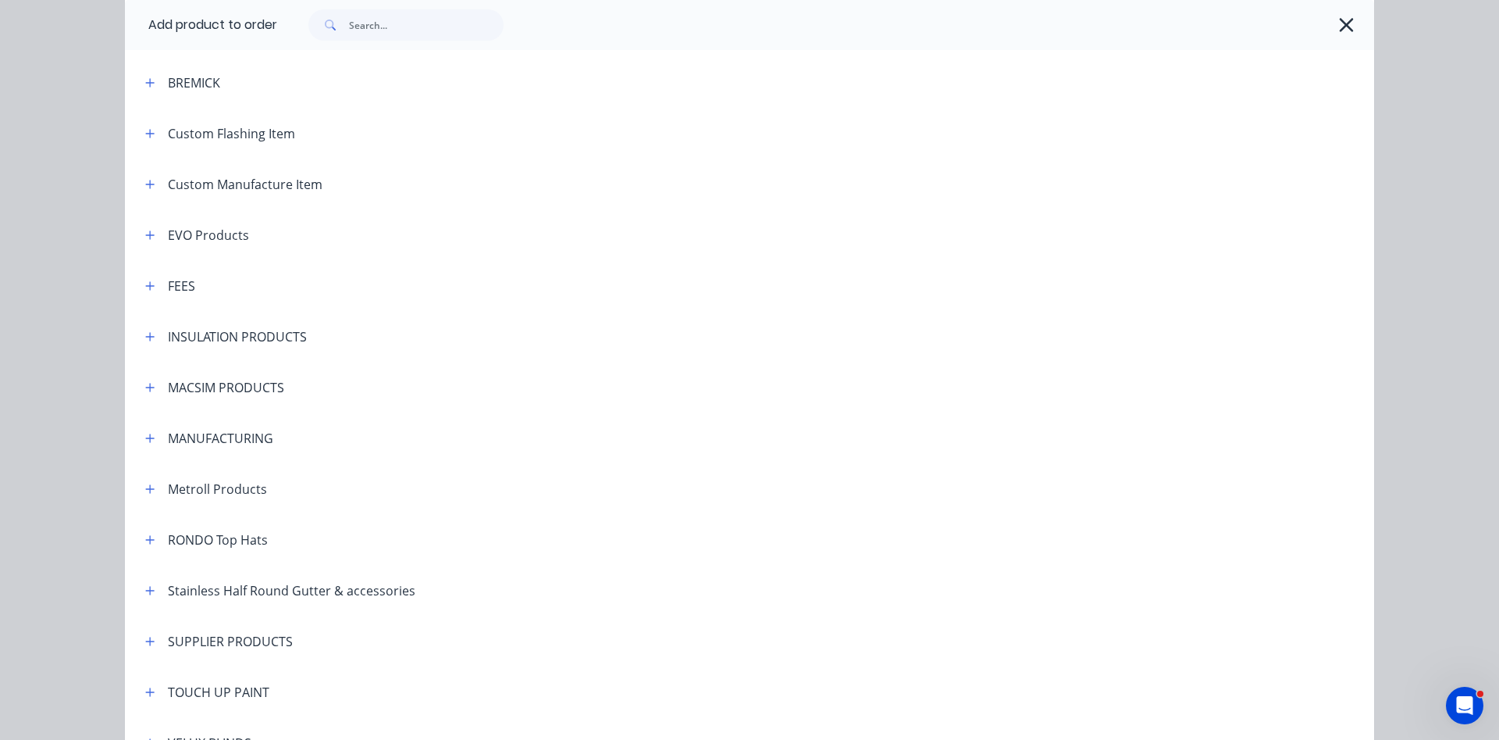
scroll to position [801, 0]
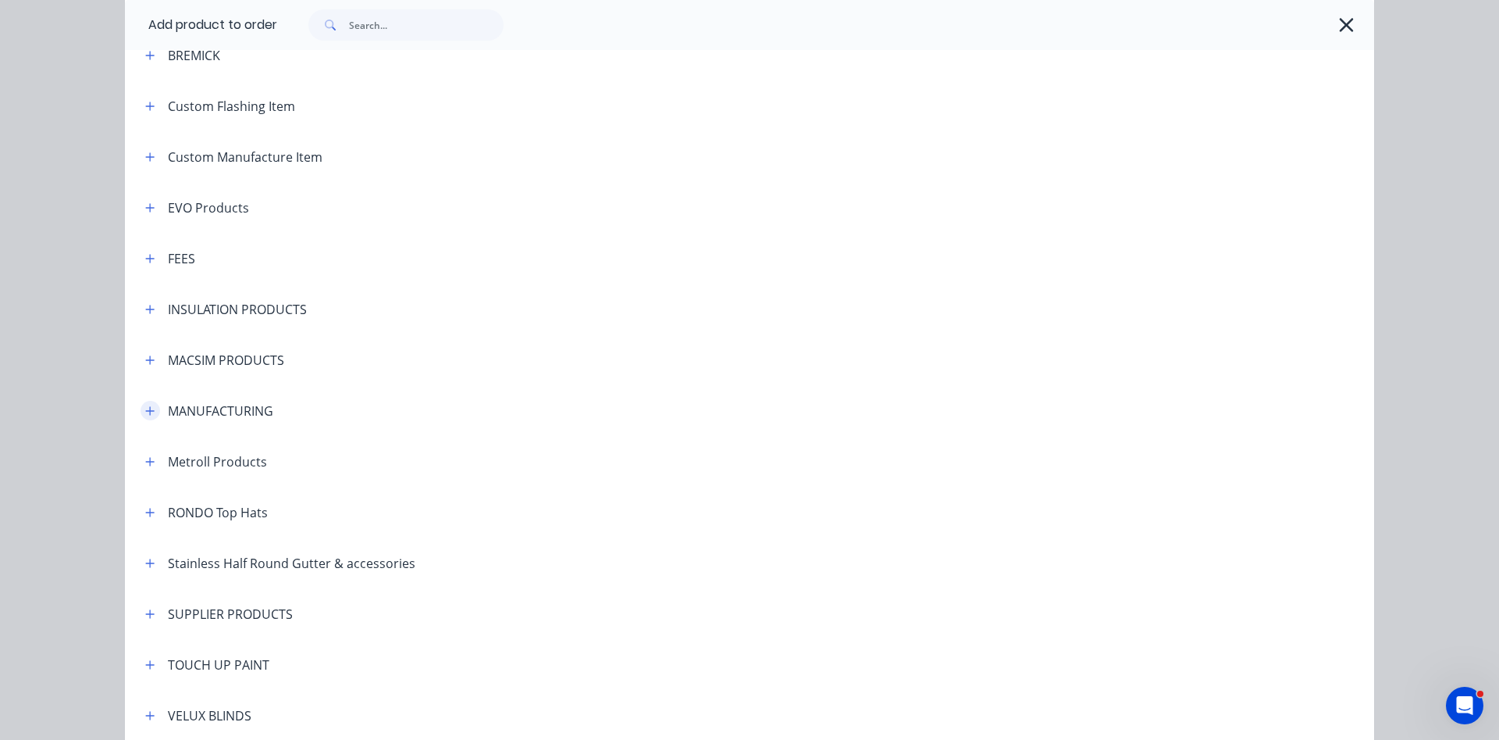
click at [155, 407] on icon "button" at bounding box center [149, 410] width 9 height 11
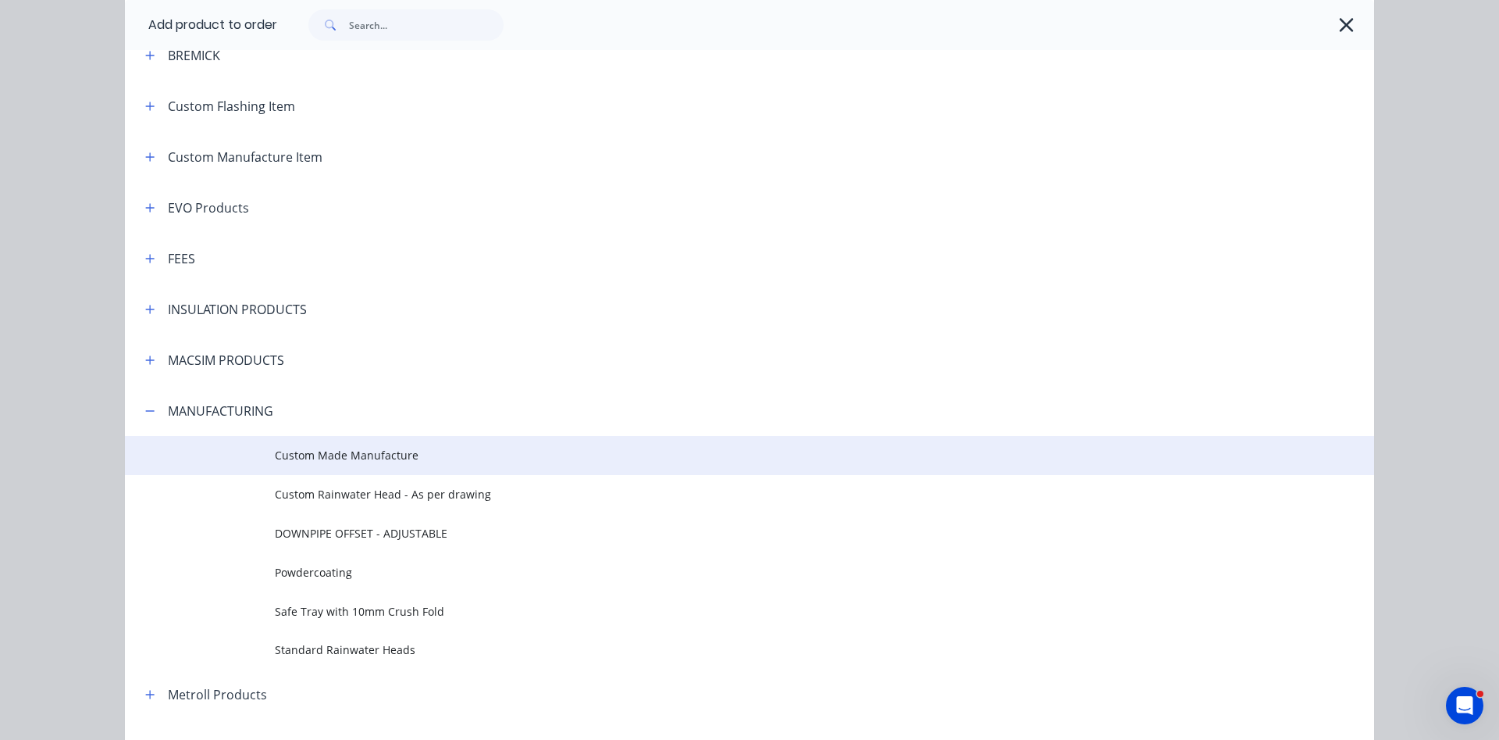
click at [330, 455] on span "Custom Made Manufacture" at bounding box center [714, 455] width 879 height 16
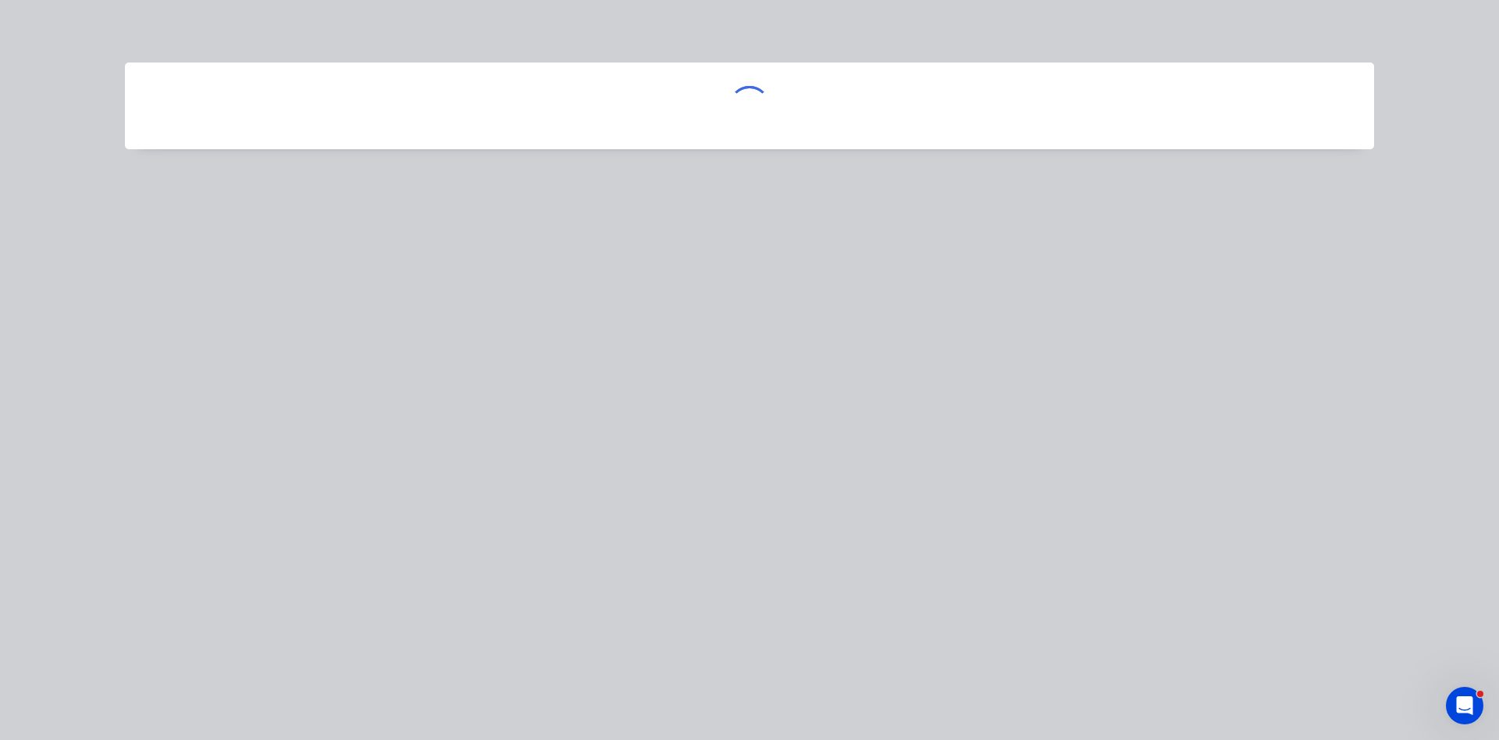
scroll to position [0, 0]
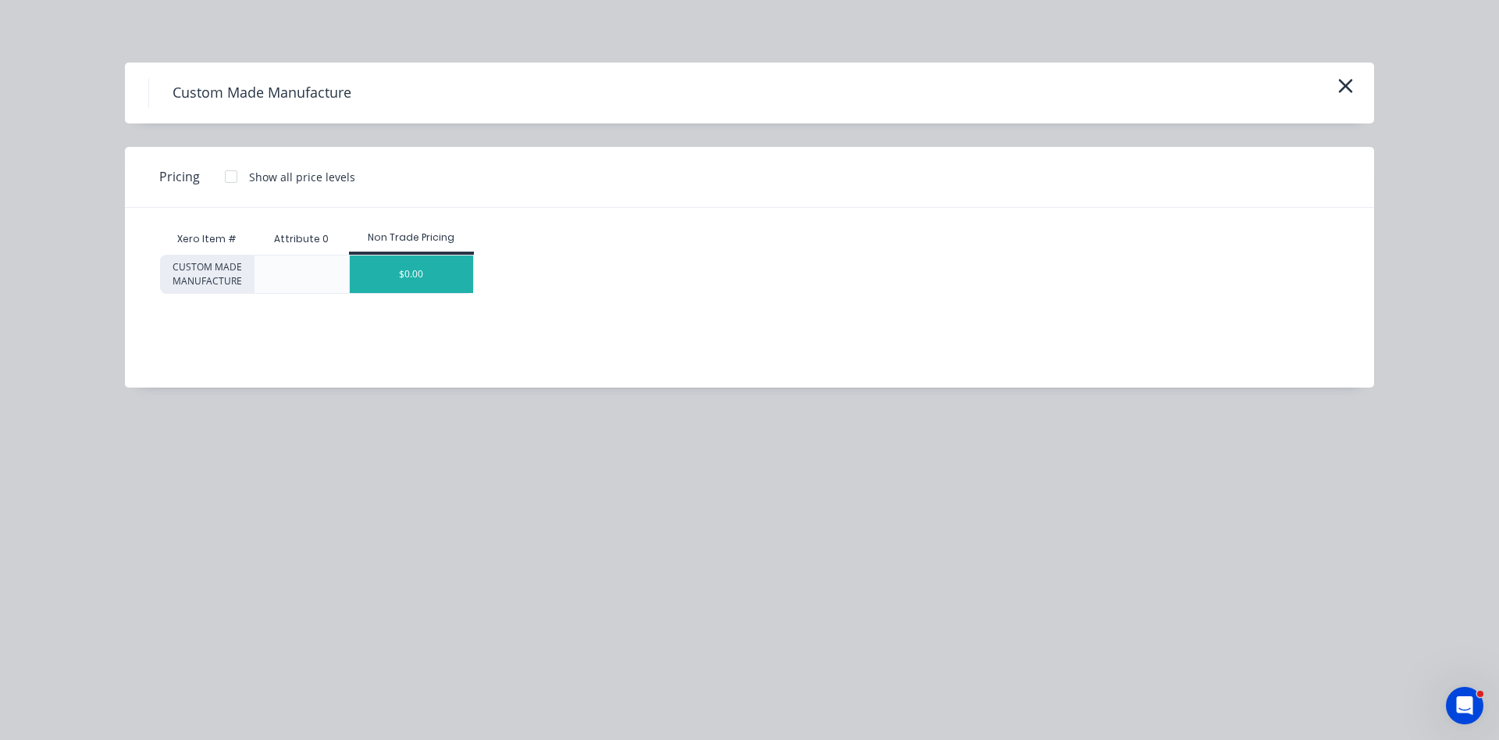
click at [433, 282] on div "$0.00" at bounding box center [412, 273] width 124 height 37
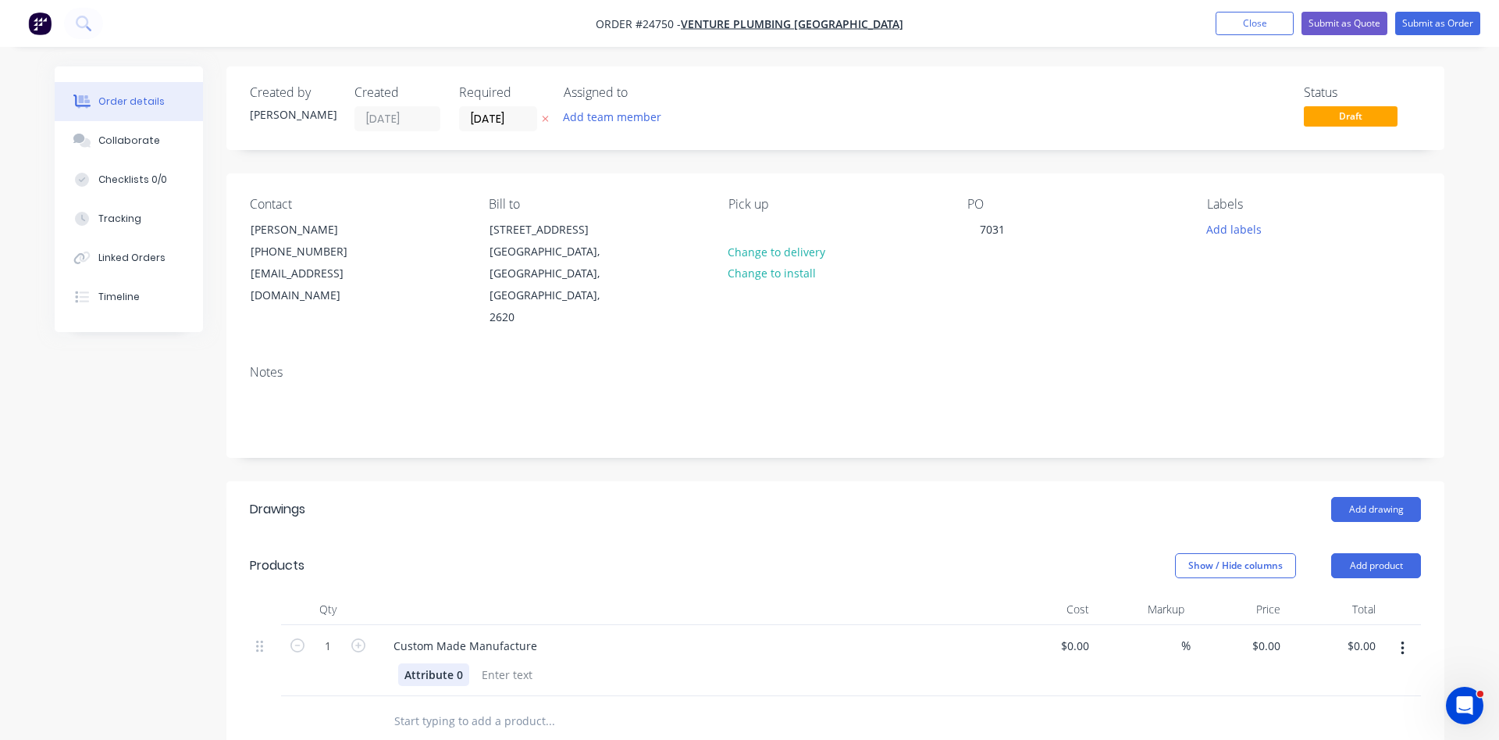
click at [444, 663] on div "Attribute 0" at bounding box center [433, 674] width 71 height 23
drag, startPoint x: 462, startPoint y: 627, endPoint x: 347, endPoint y: 616, distance: 115.3
click at [398, 663] on div "Attribute 0" at bounding box center [433, 674] width 71 height 23
click at [513, 634] on div "Custom Made Manufacture" at bounding box center [465, 645] width 169 height 23
drag, startPoint x: 537, startPoint y: 608, endPoint x: 351, endPoint y: 601, distance: 186.0
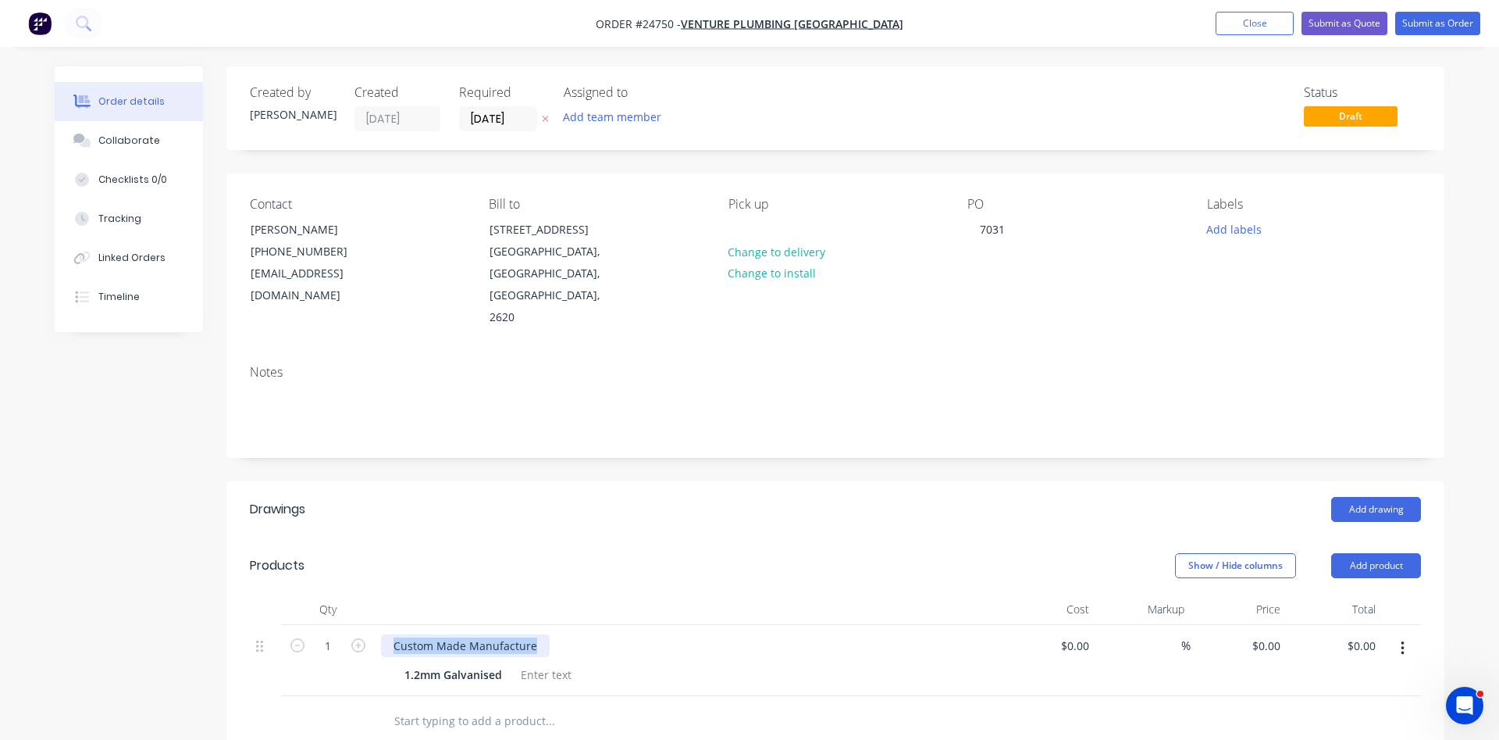
click at [381, 634] on div "Custom Made Manufacture" at bounding box center [465, 645] width 169 height 23
click at [529, 634] on div "Drip Tray 200mm wide x" at bounding box center [457, 645] width 152 height 23
click at [582, 634] on div "Drip Tray 200mm wide x 2840 long x" at bounding box center [488, 645] width 215 height 23
click at [807, 634] on div "Drip Tray 200mm wide x 2840 long with 70mm sides, with 10mm c/f" at bounding box center [687, 645] width 612 height 23
drag, startPoint x: 1091, startPoint y: 600, endPoint x: 1064, endPoint y: 603, distance: 27.5
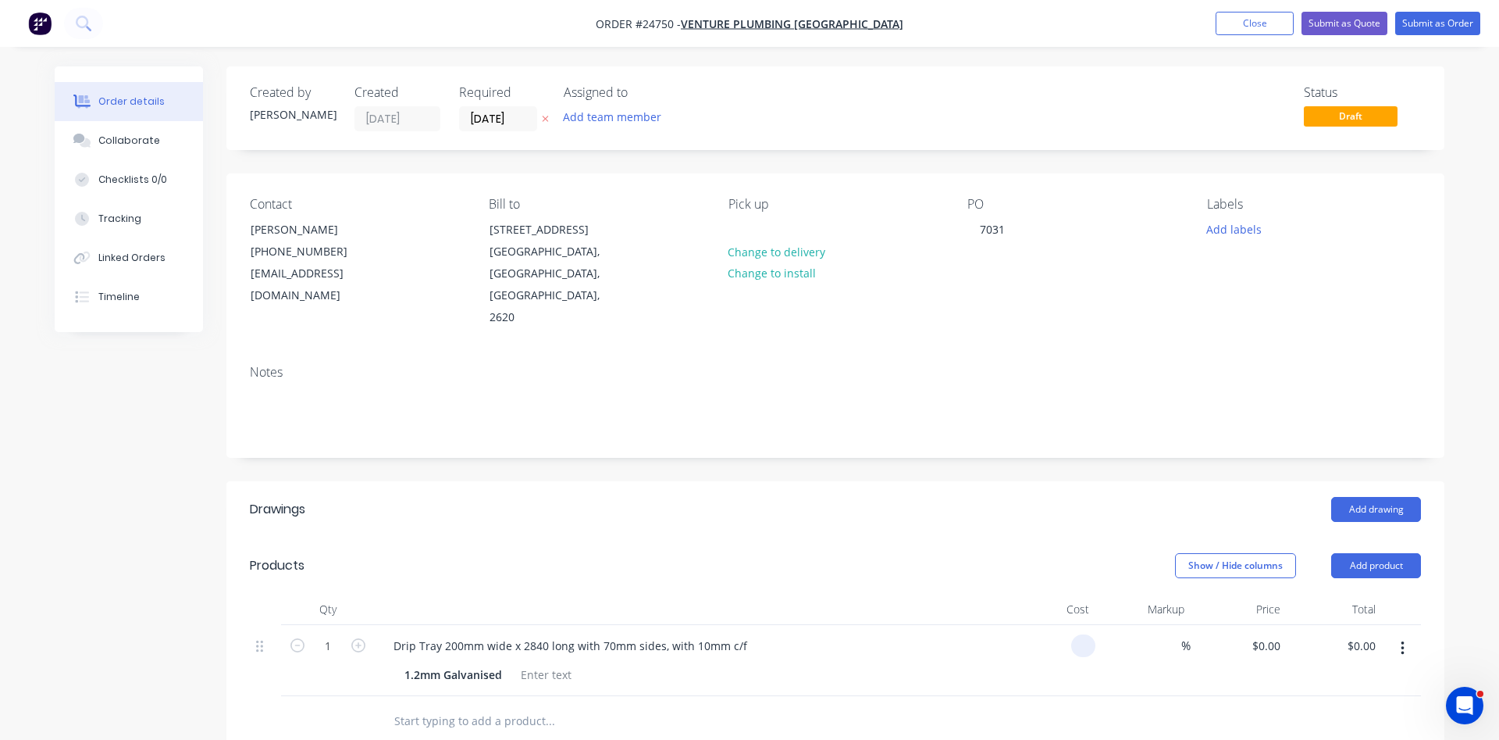
click at [1064, 625] on div at bounding box center [1048, 660] width 96 height 71
type input "$192.60"
click at [1442, 23] on button "Submit as Order" at bounding box center [1437, 23] width 85 height 23
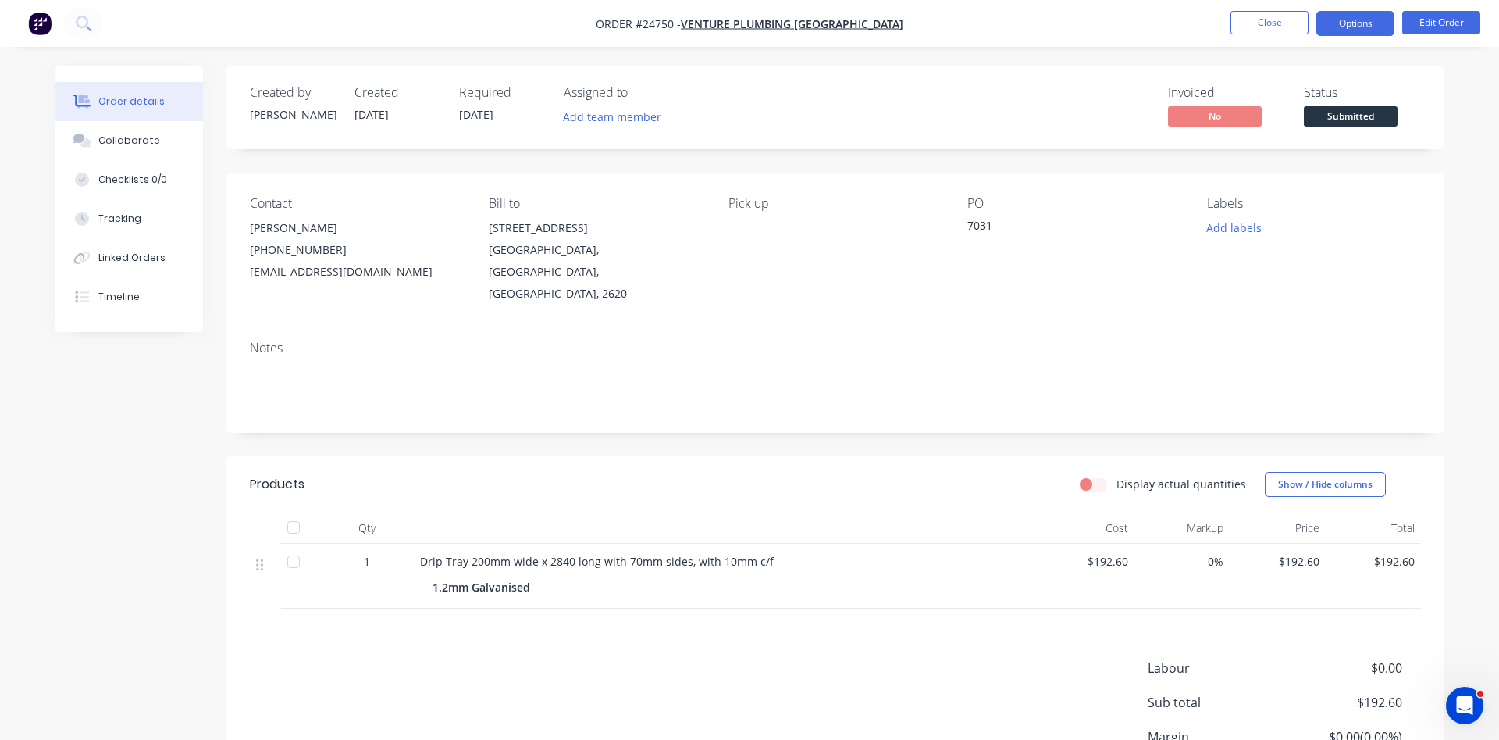
click at [1358, 23] on button "Options" at bounding box center [1356, 23] width 78 height 25
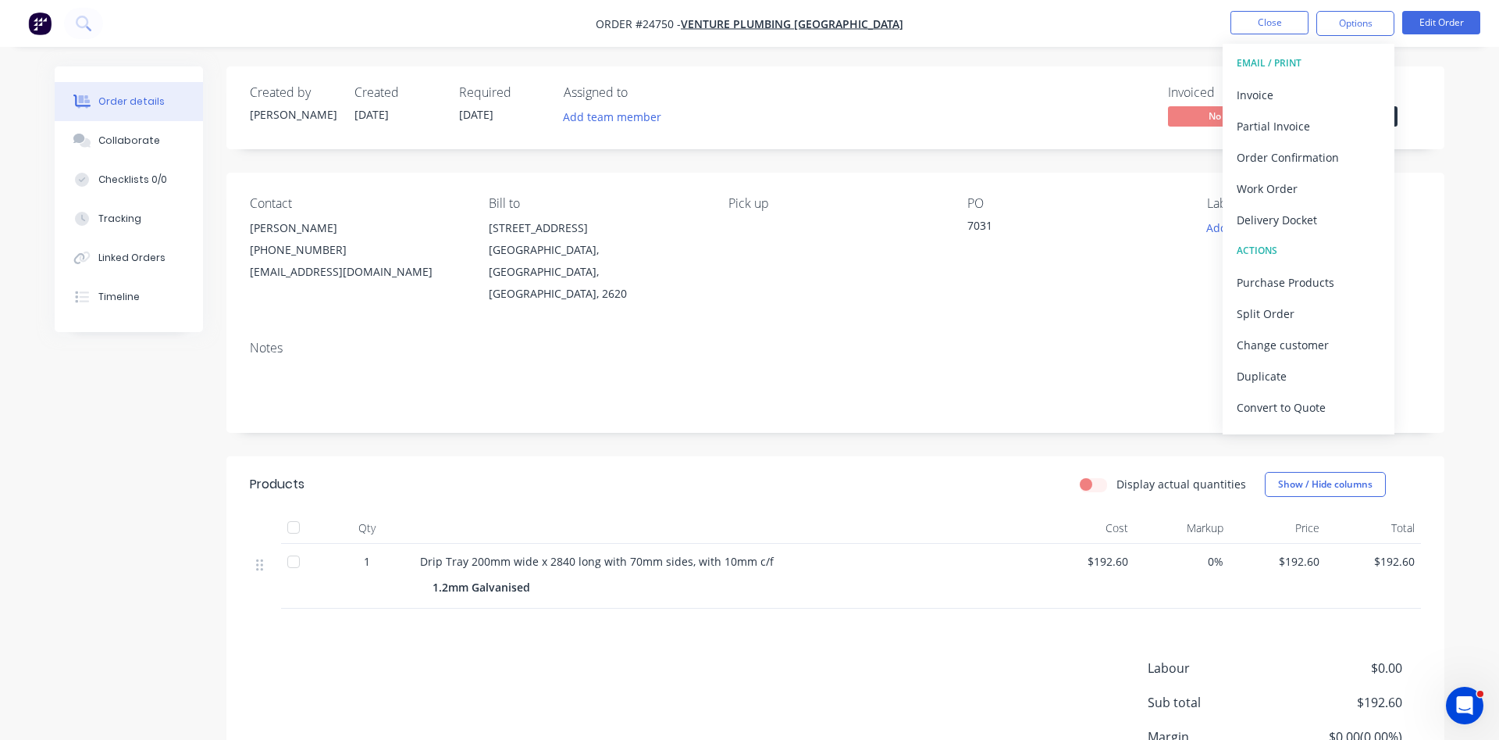
click at [1065, 226] on div "7031" at bounding box center [1065, 228] width 195 height 22
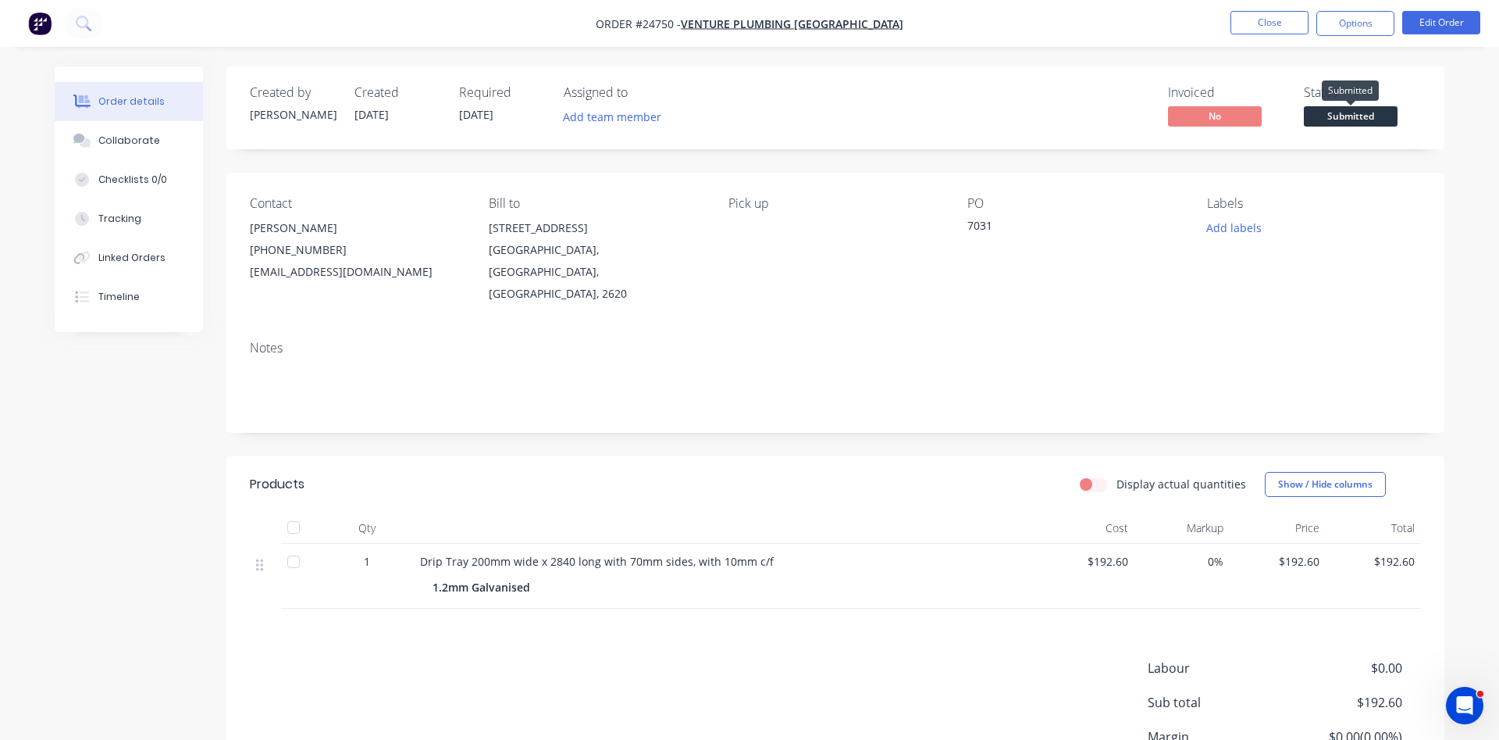
click at [1343, 117] on span "Submitted" at bounding box center [1351, 116] width 94 height 20
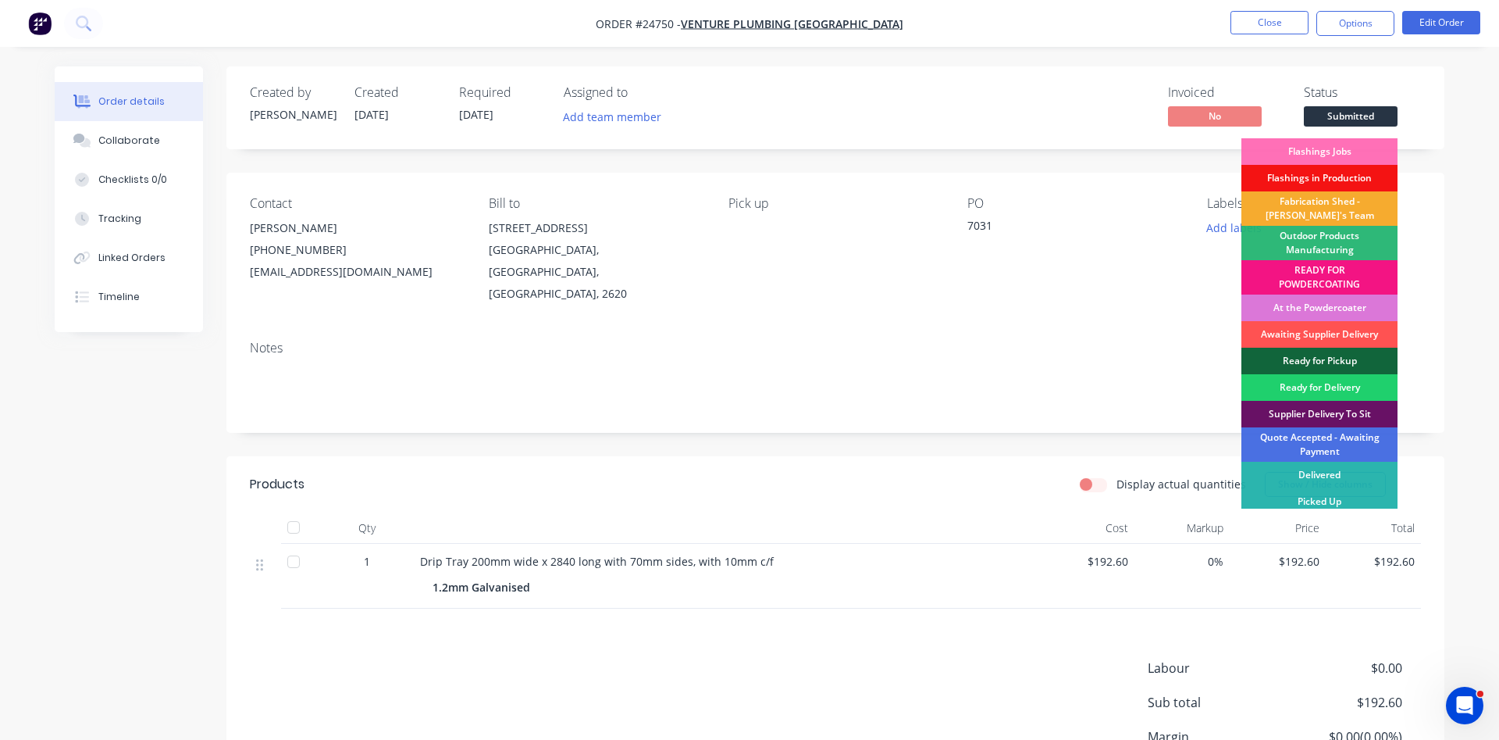
click at [1320, 205] on div "Fabrication Shed - Gary's Team" at bounding box center [1320, 208] width 156 height 34
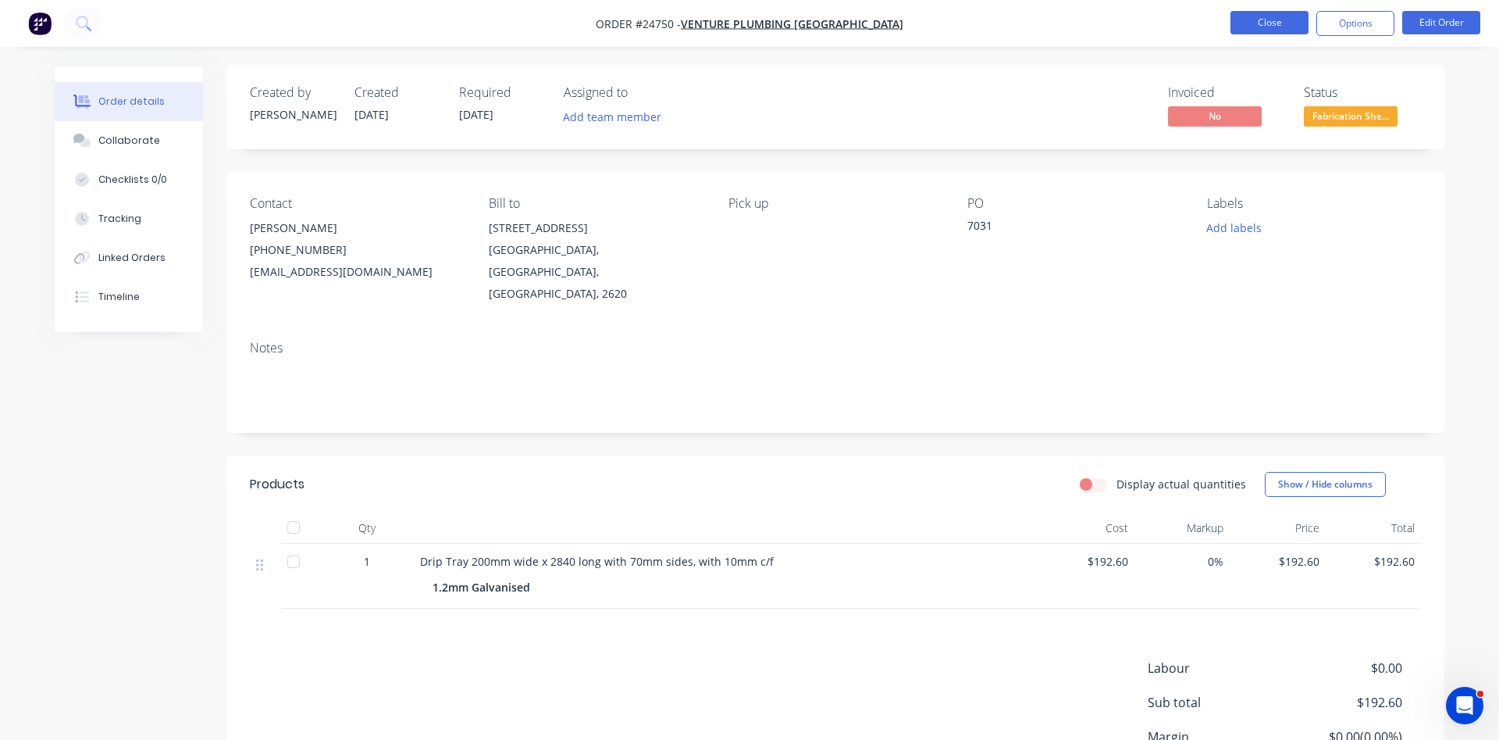
click at [1265, 16] on button "Close" at bounding box center [1270, 22] width 78 height 23
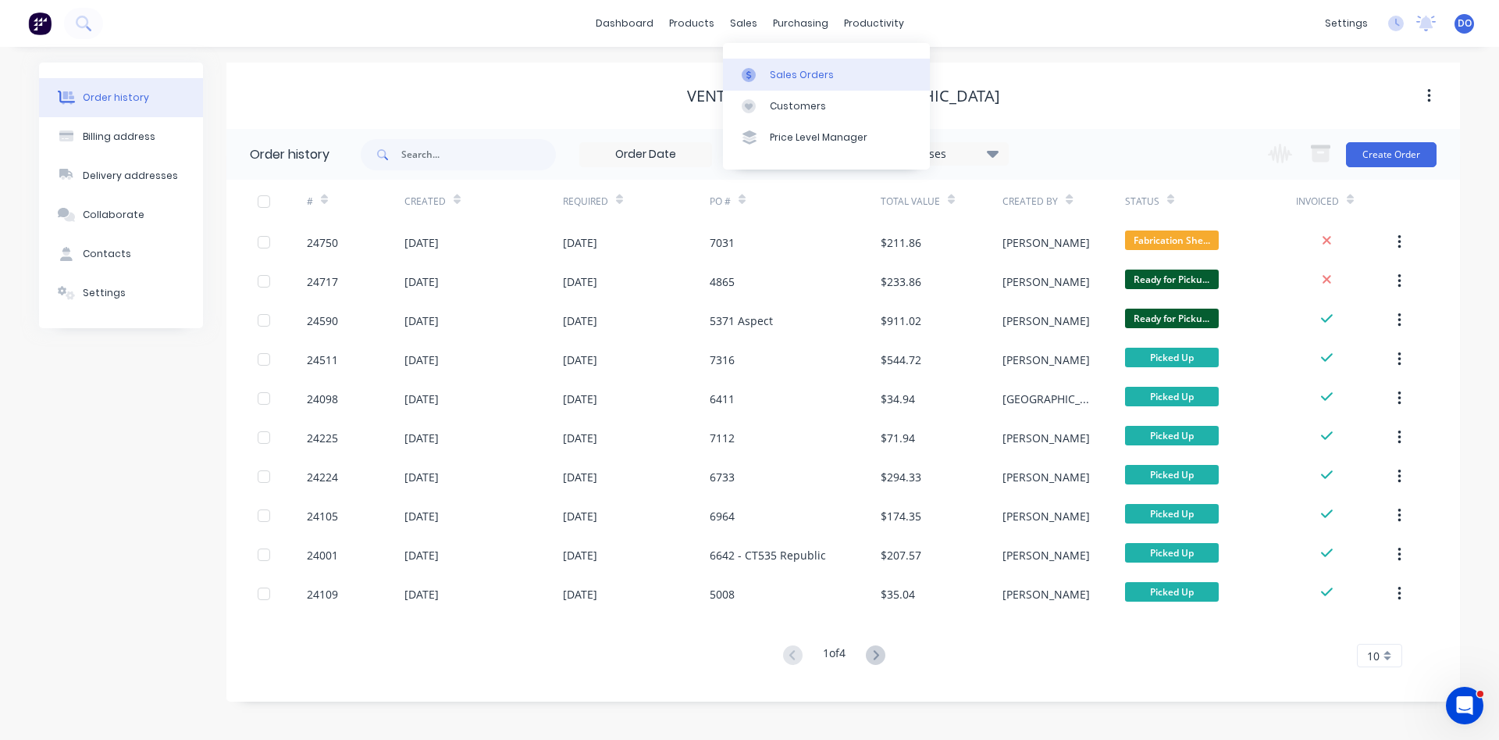
click at [775, 72] on div "Sales Orders" at bounding box center [802, 75] width 64 height 14
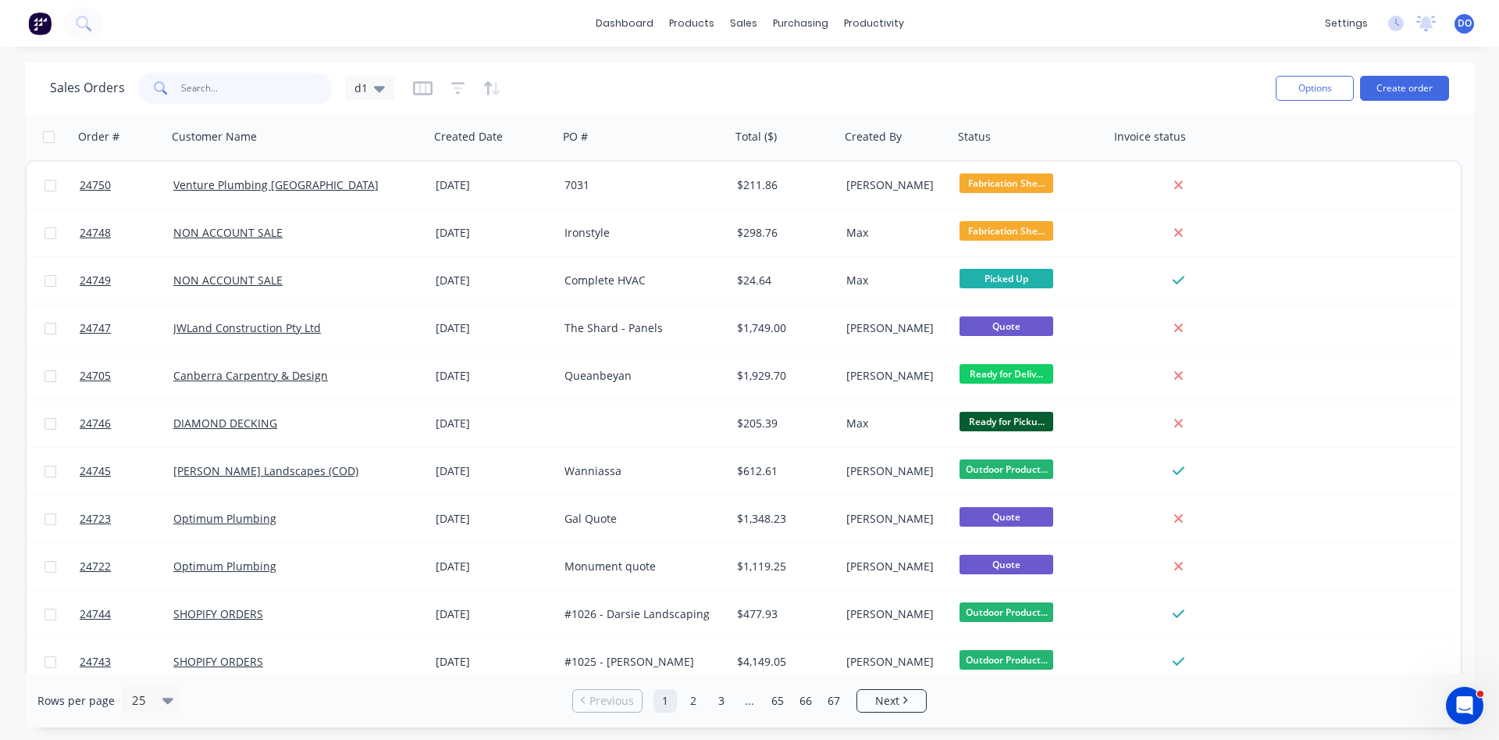
click at [226, 83] on input "text" at bounding box center [257, 88] width 152 height 31
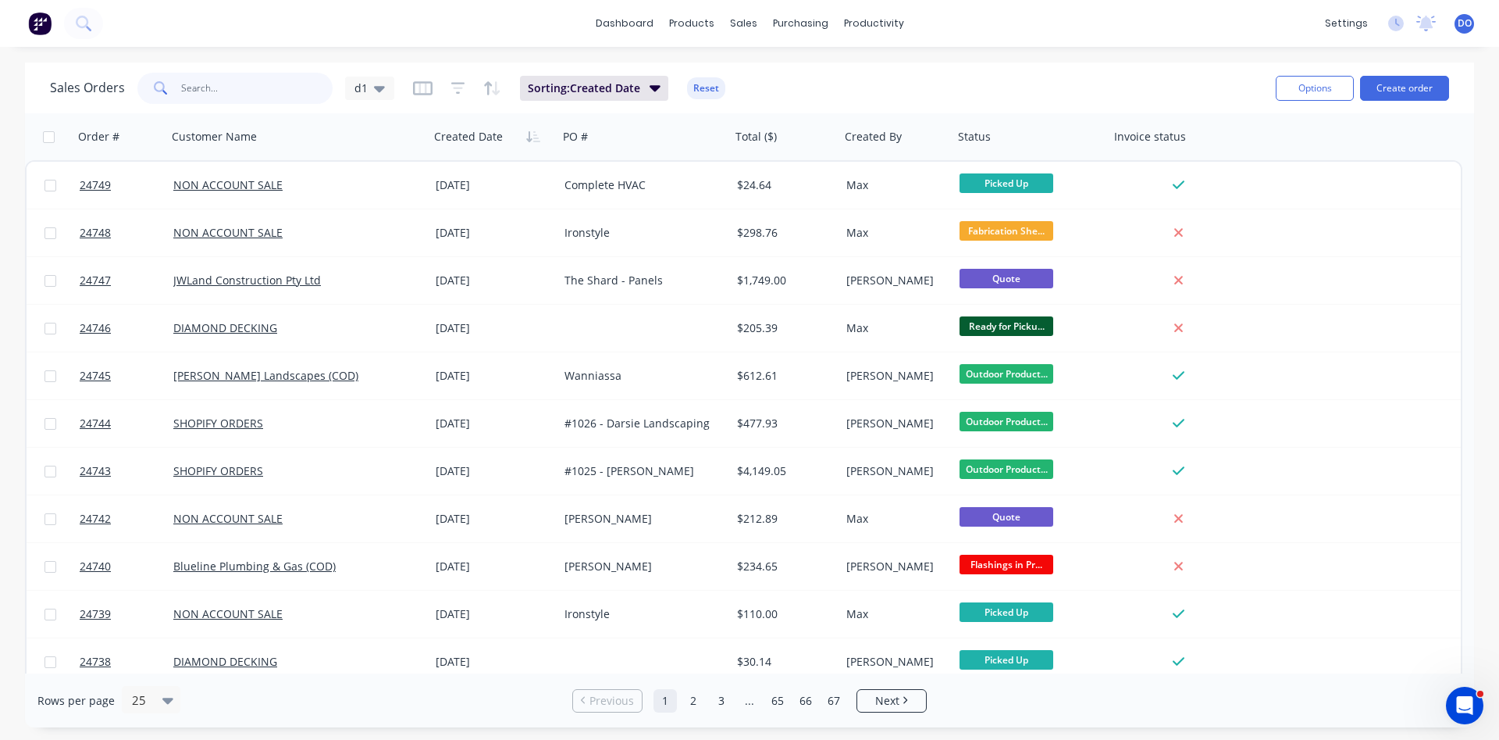
click at [232, 91] on input "text" at bounding box center [257, 88] width 152 height 31
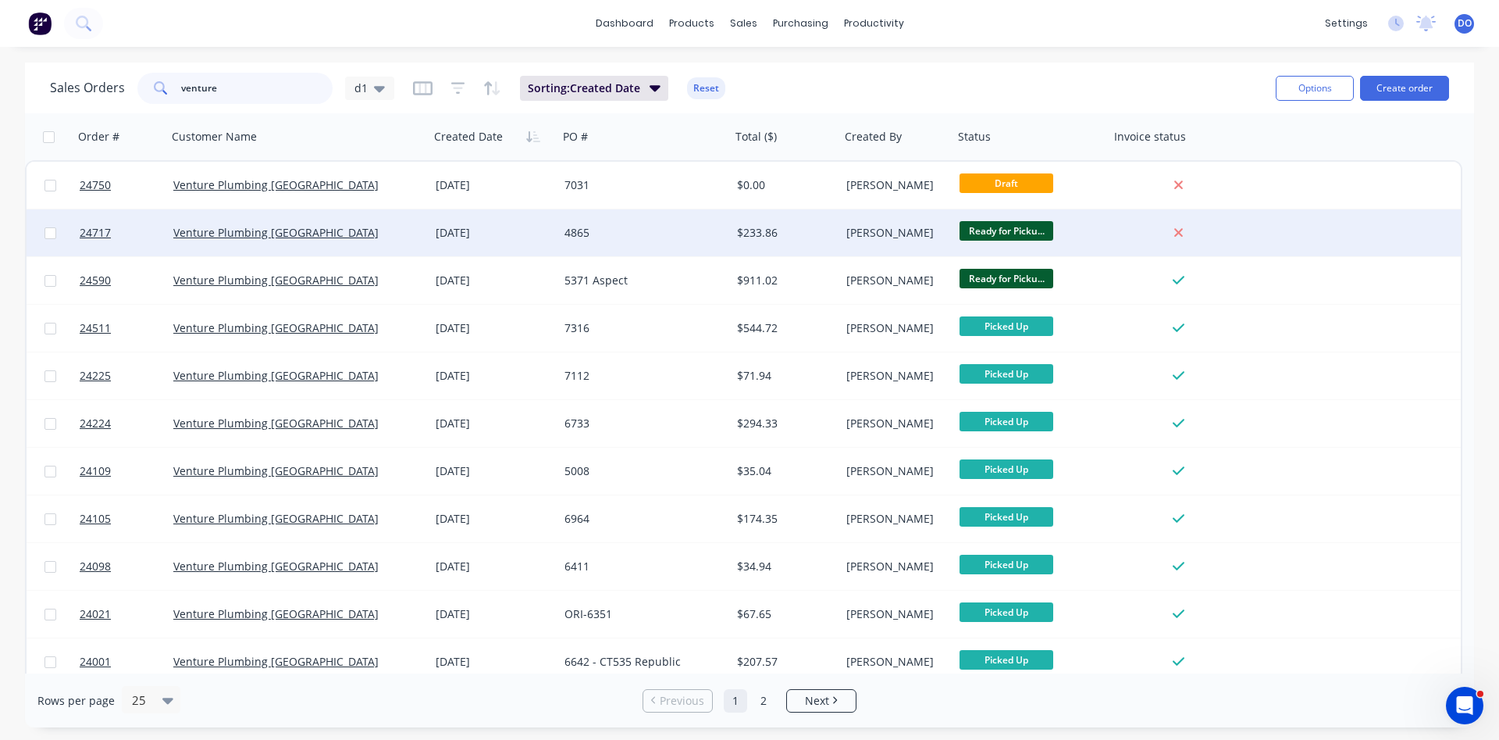
type input "venture"
click at [736, 247] on div "$233.86" at bounding box center [785, 232] width 109 height 47
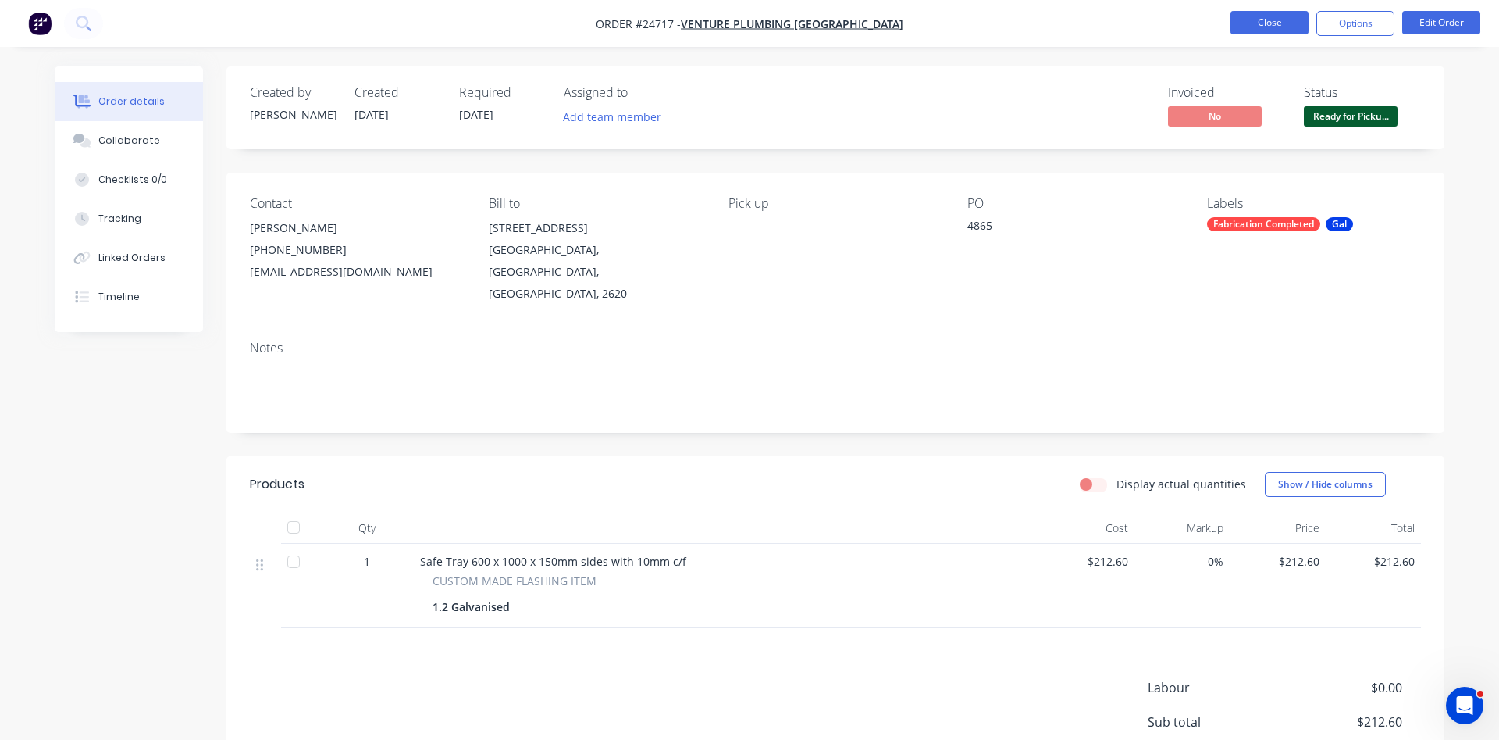
click at [1274, 30] on button "Close" at bounding box center [1270, 22] width 78 height 23
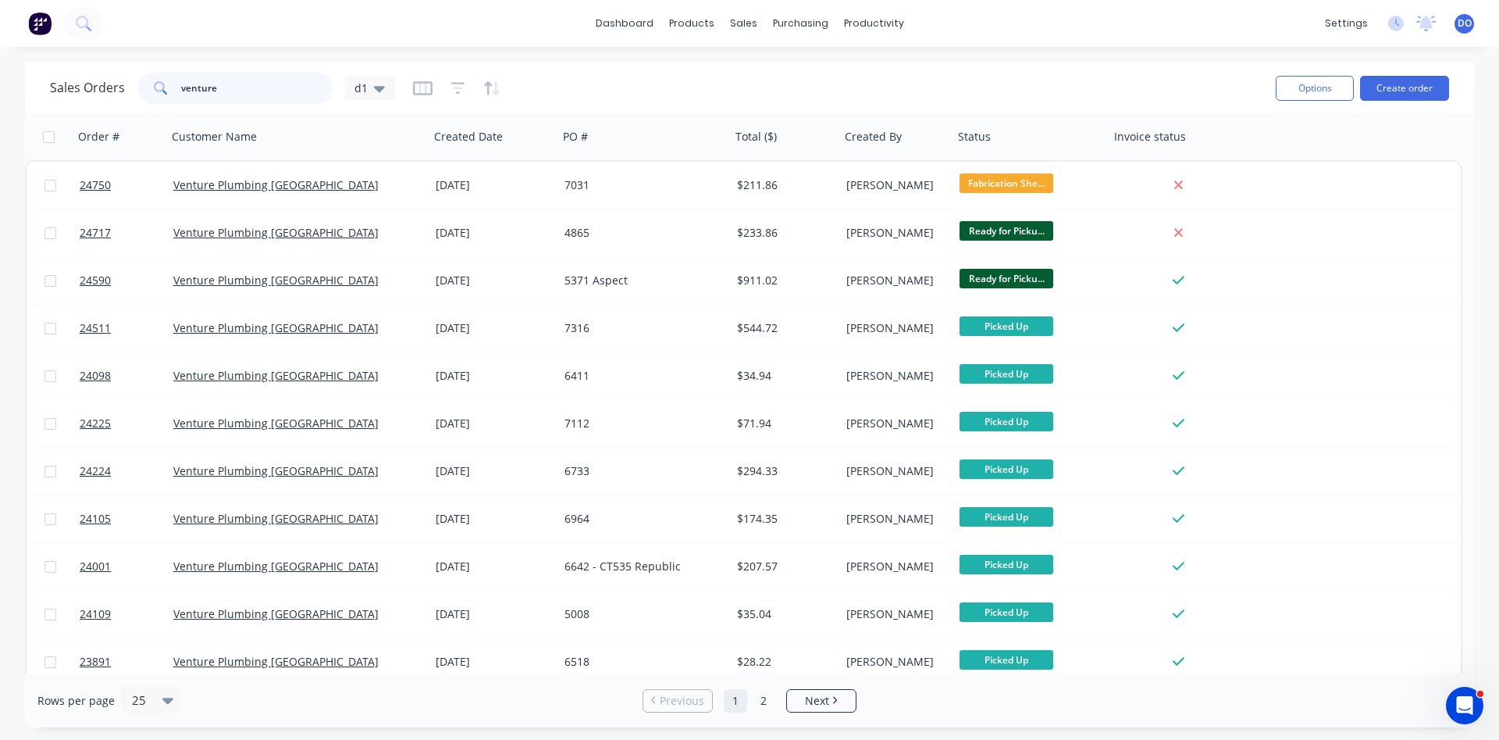
drag, startPoint x: 259, startPoint y: 84, endPoint x: 120, endPoint y: 82, distance: 139.0
click at [181, 82] on input "venture" at bounding box center [257, 88] width 152 height 31
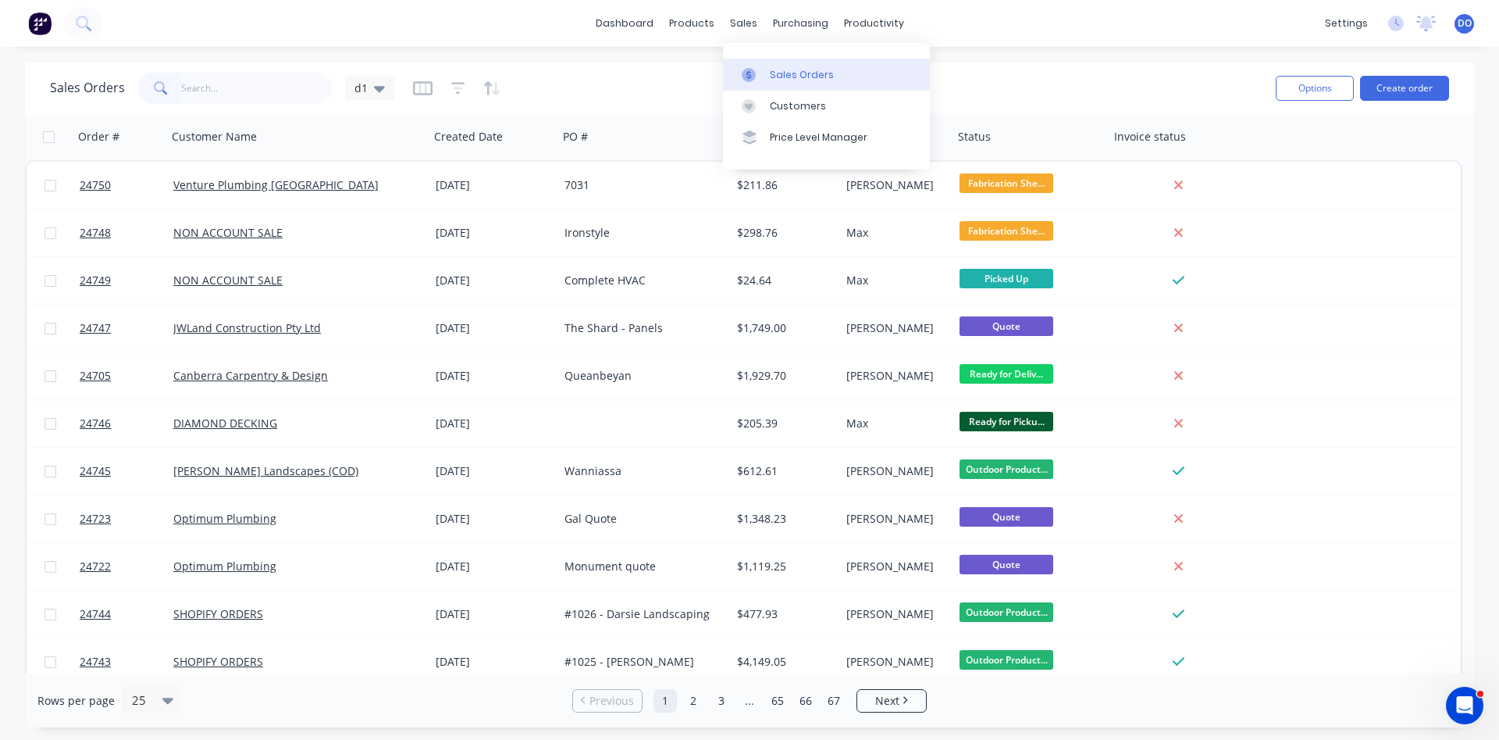
drag, startPoint x: 786, startPoint y: 86, endPoint x: 790, endPoint y: 75, distance: 11.9
click at [787, 80] on link "Sales Orders" at bounding box center [826, 74] width 207 height 31
click at [772, 75] on div "Sales Orders" at bounding box center [802, 75] width 64 height 14
